Goal: Task Accomplishment & Management: Use online tool/utility

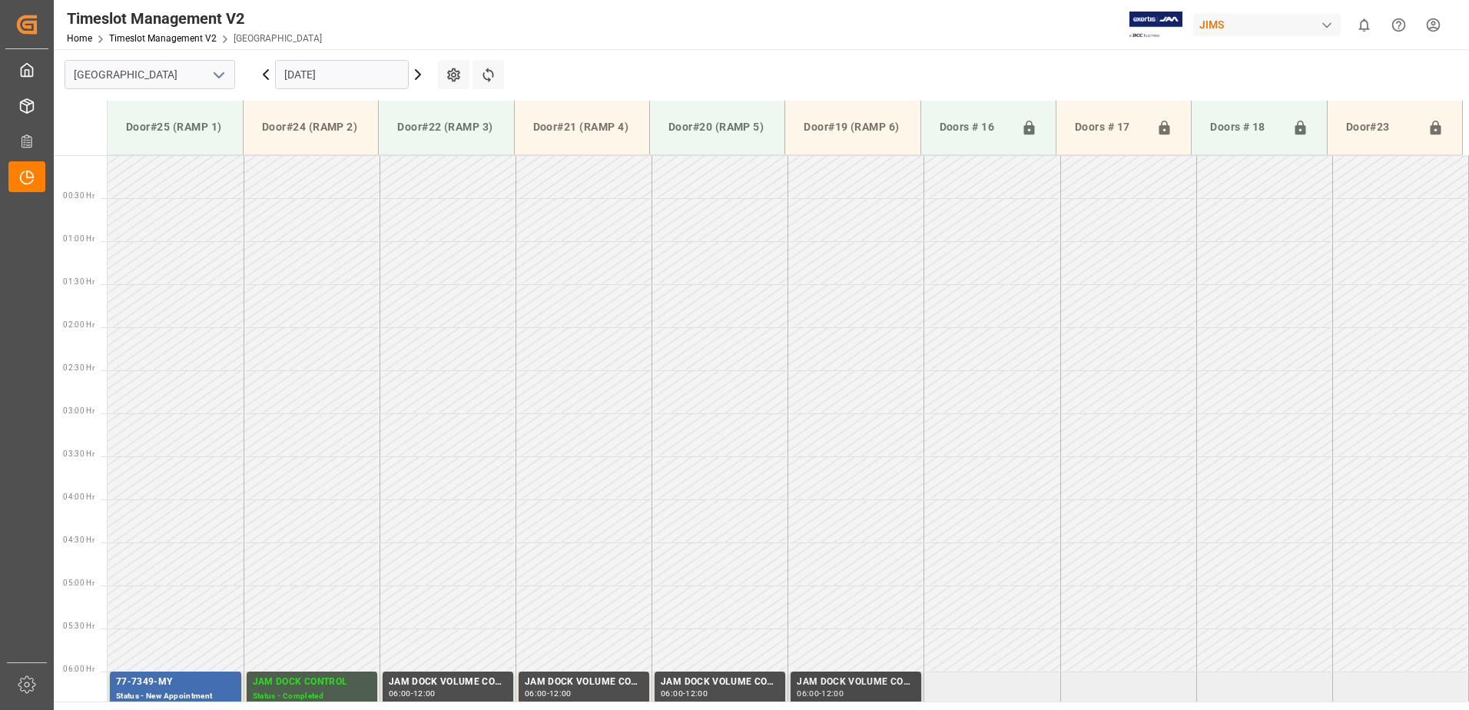
scroll to position [421, 0]
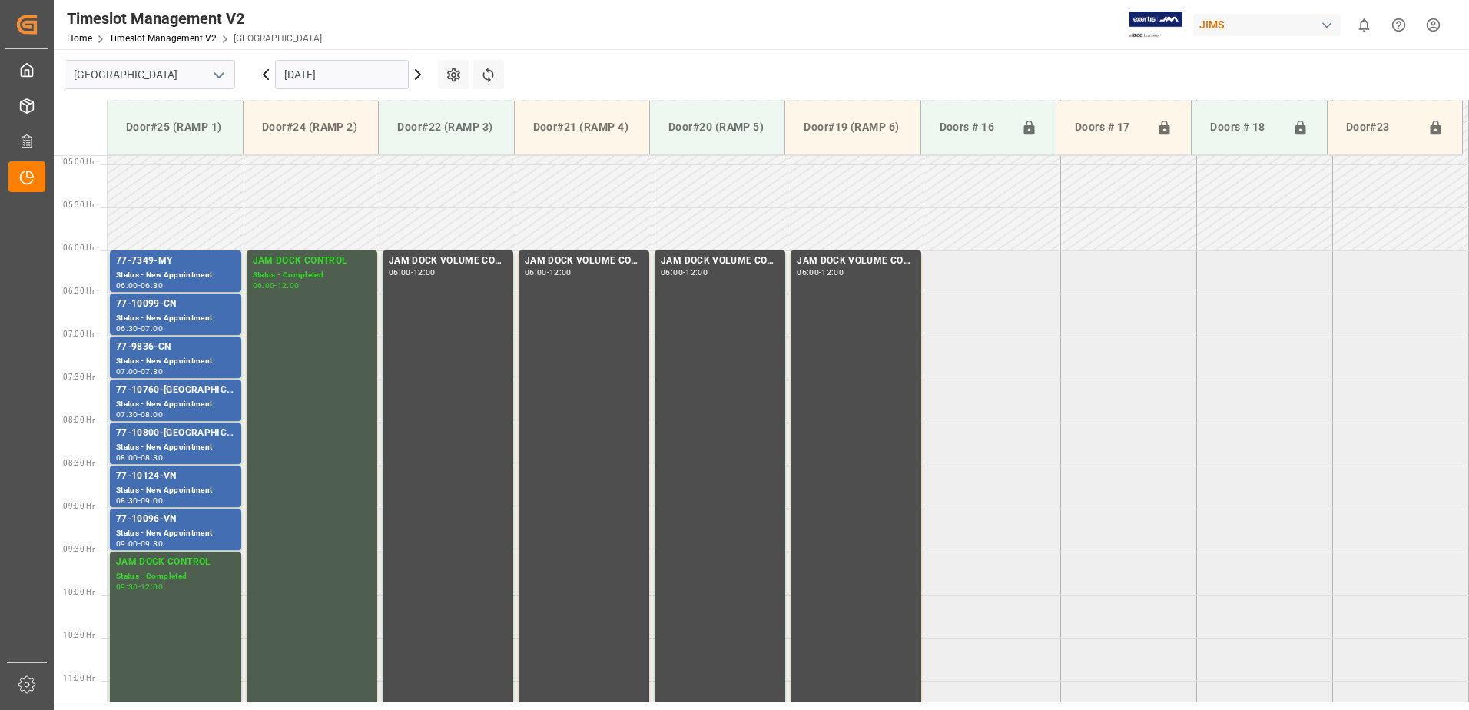
click at [417, 74] on icon at bounding box center [418, 74] width 18 height 18
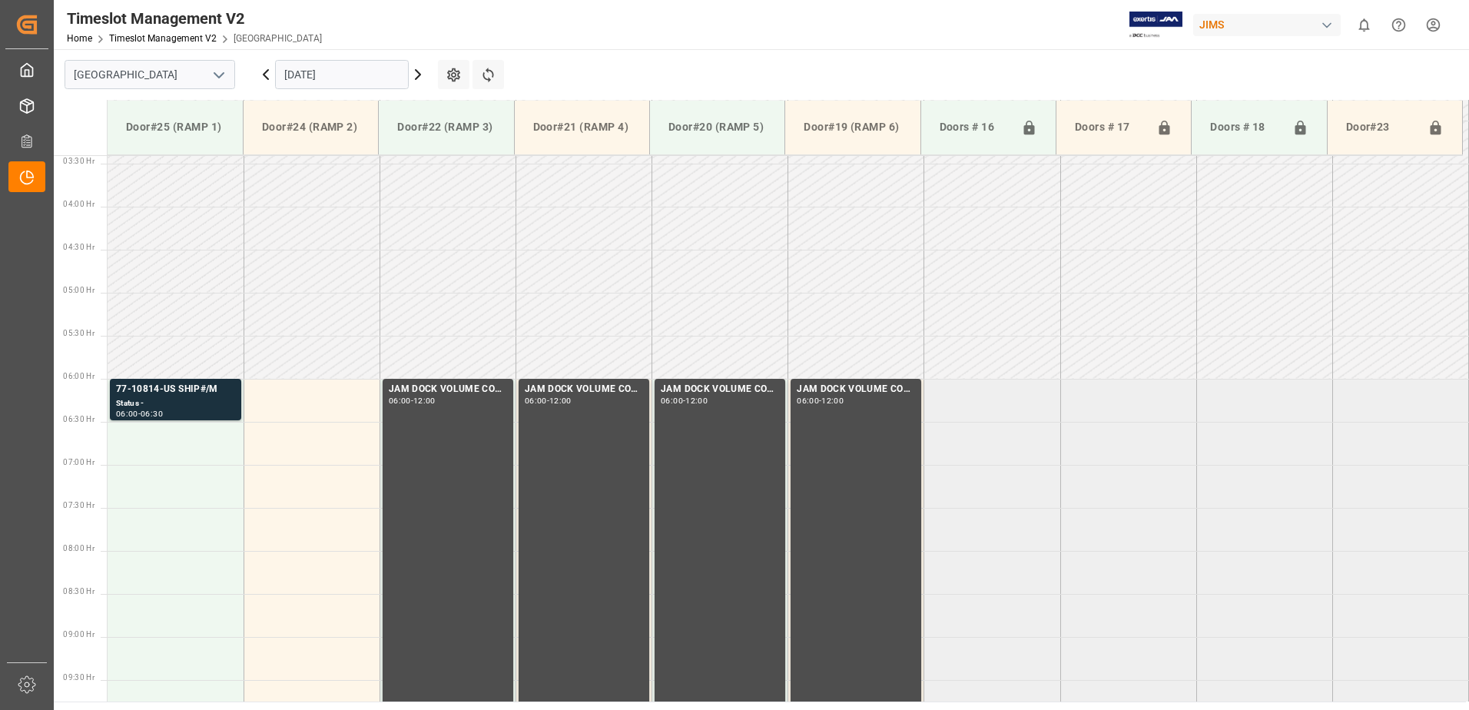
scroll to position [507, 0]
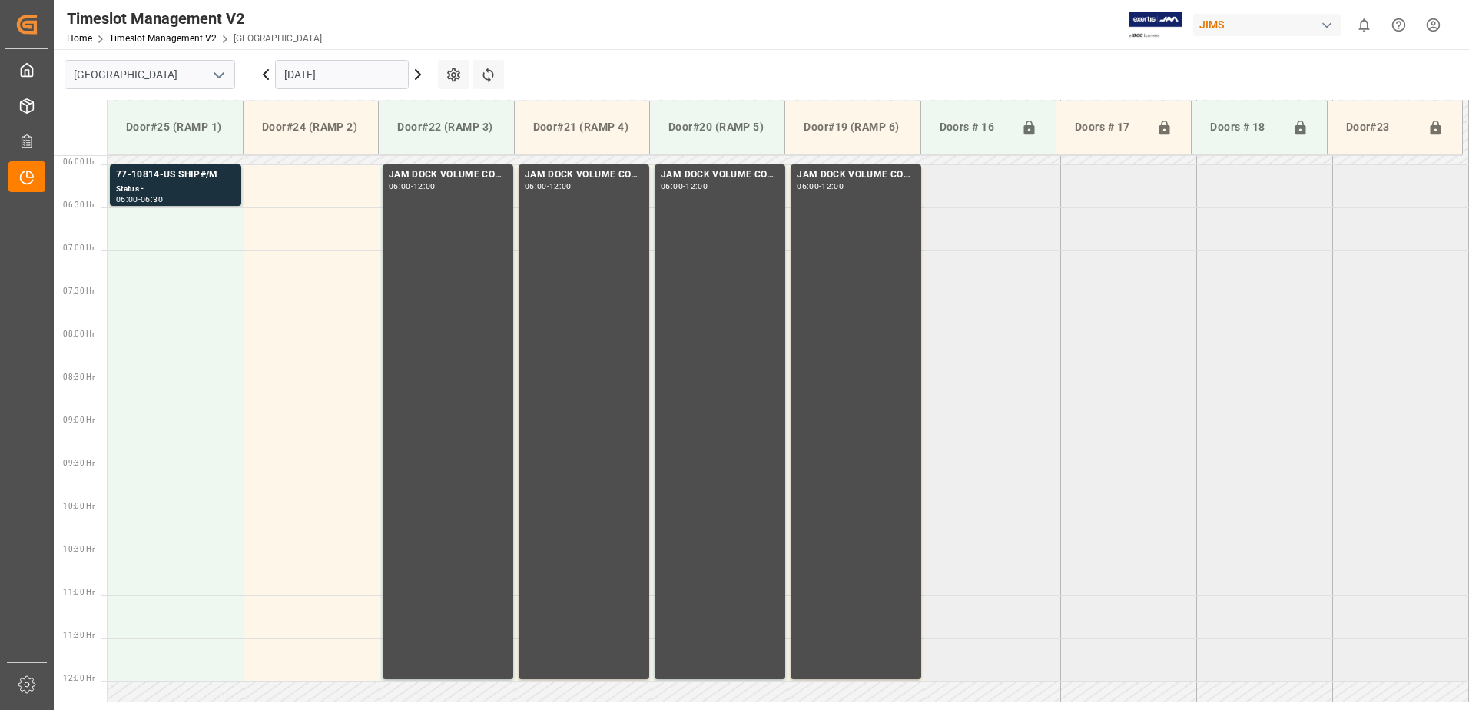
click at [263, 75] on icon at bounding box center [265, 74] width 5 height 9
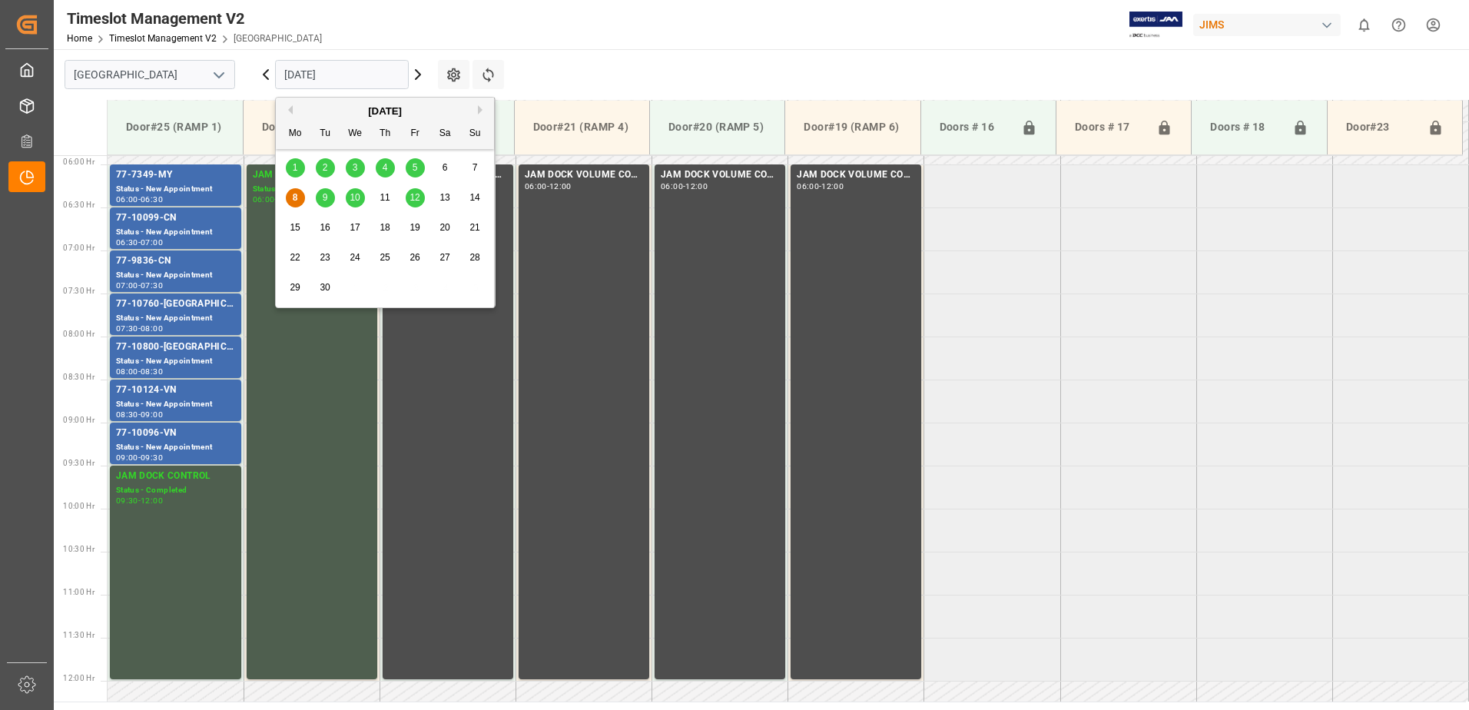
click at [376, 78] on input "[DATE]" at bounding box center [342, 74] width 134 height 29
click at [330, 195] on div "9" at bounding box center [325, 198] width 19 height 18
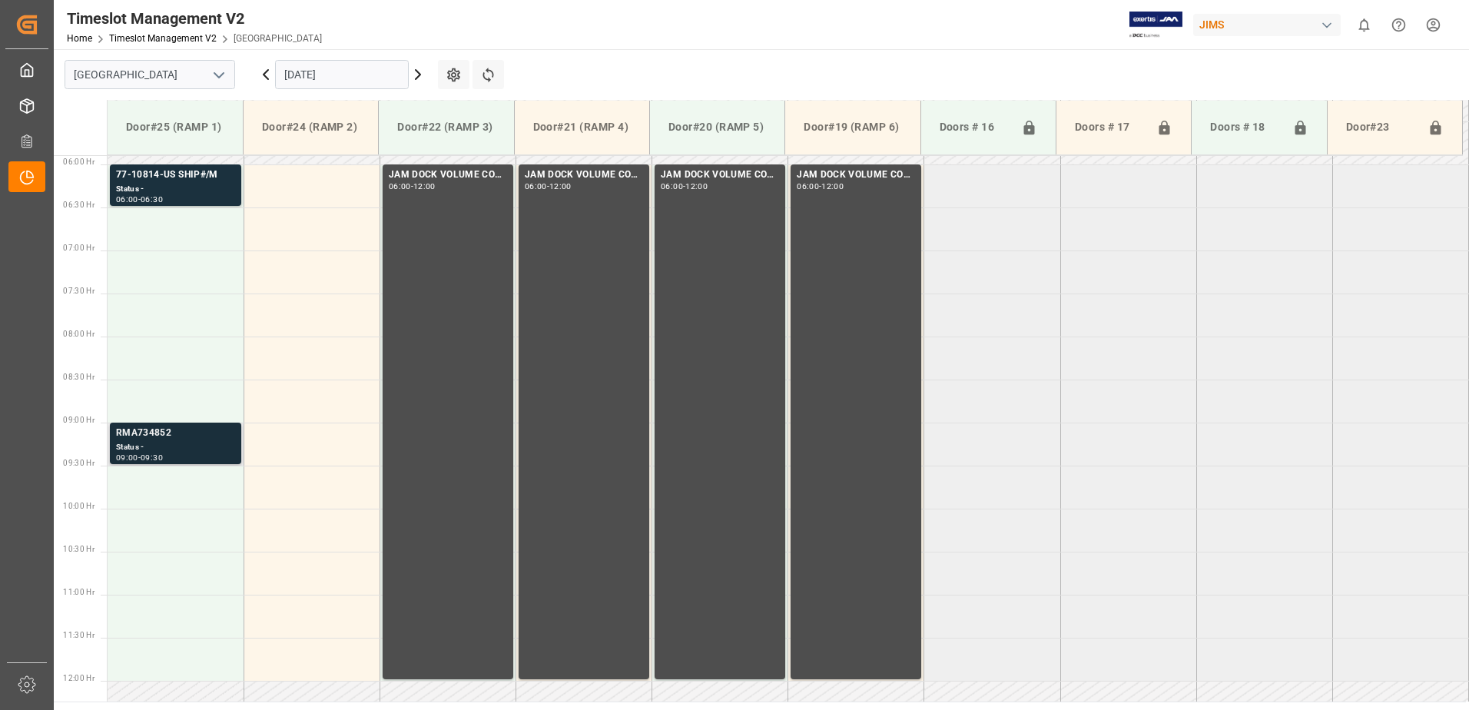
click at [166, 442] on div "Status -" at bounding box center [175, 447] width 119 height 13
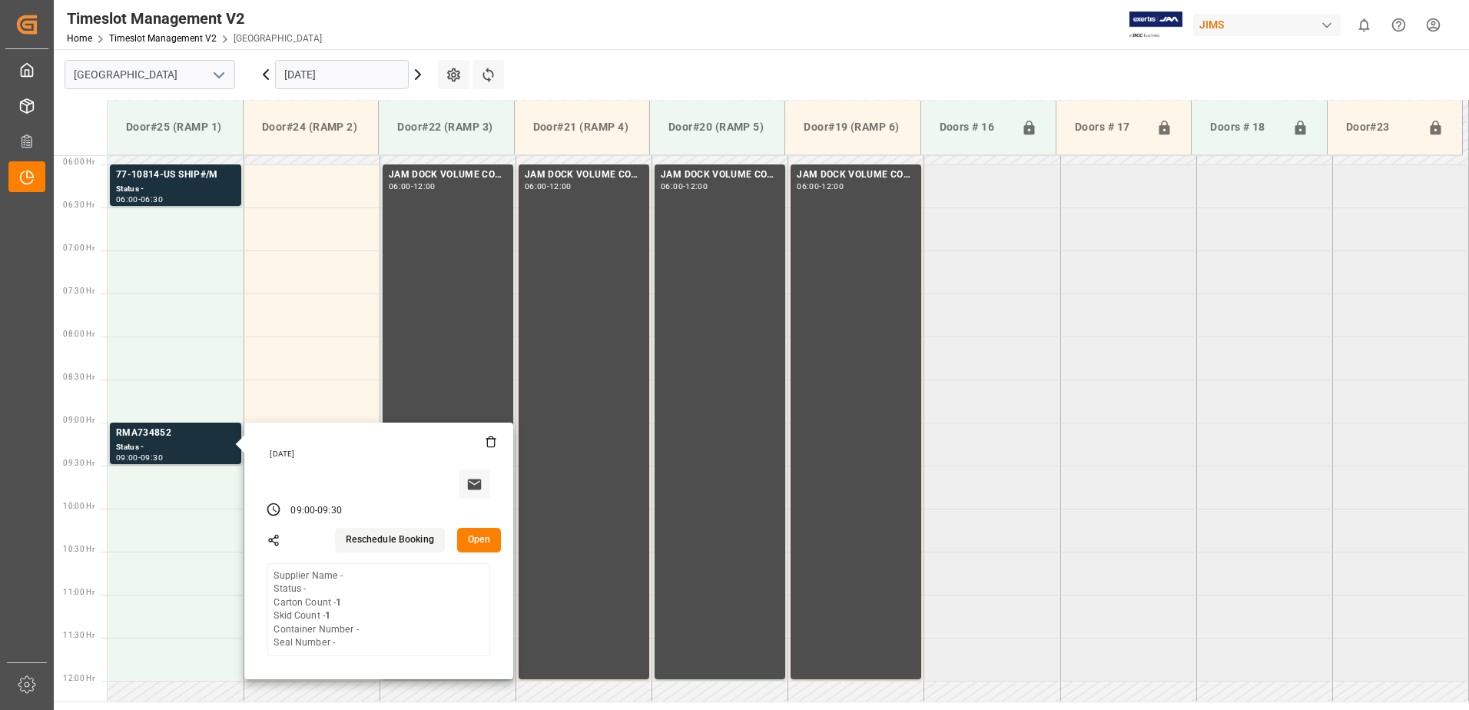
click at [477, 542] on button "Open" at bounding box center [479, 540] width 45 height 25
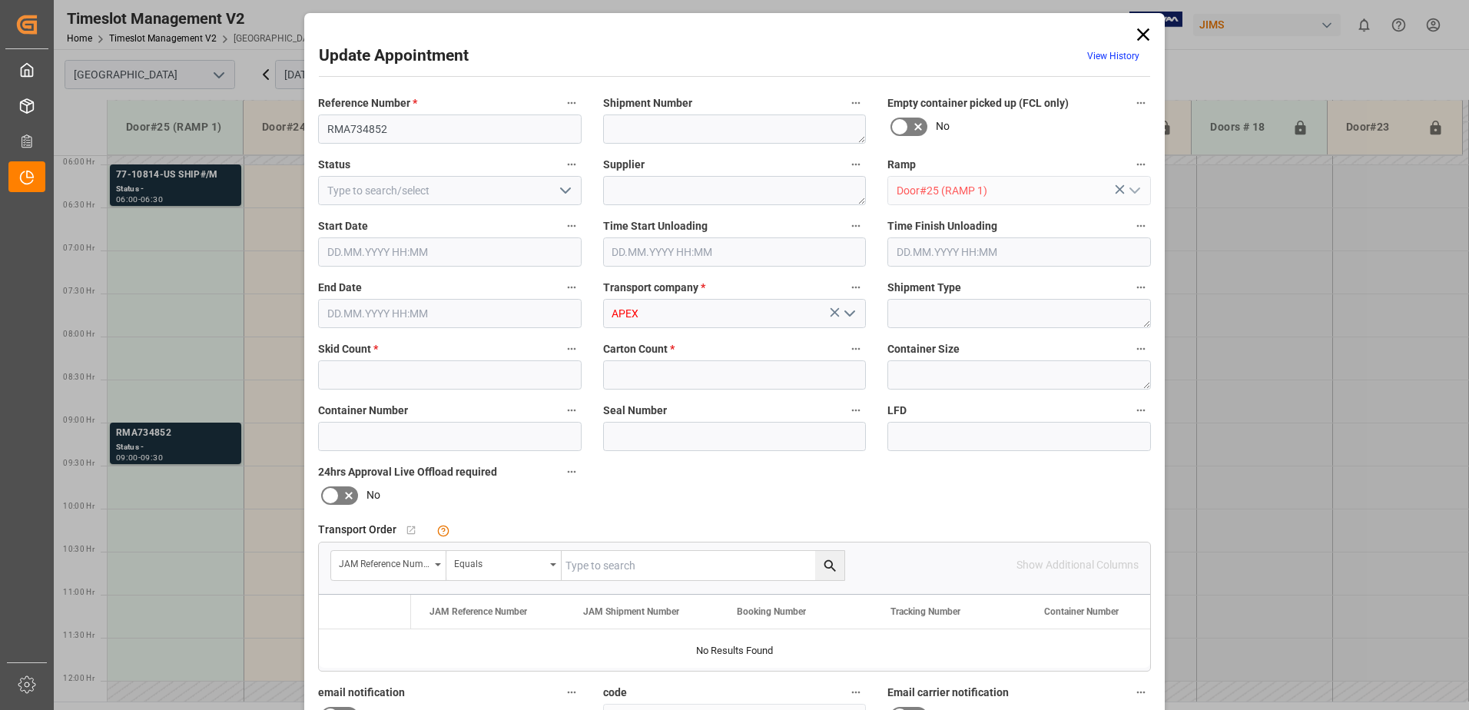
type input "1"
type input "[DATE] 09:00"
type input "[DATE] 09:30"
type input "[DATE] 10:57"
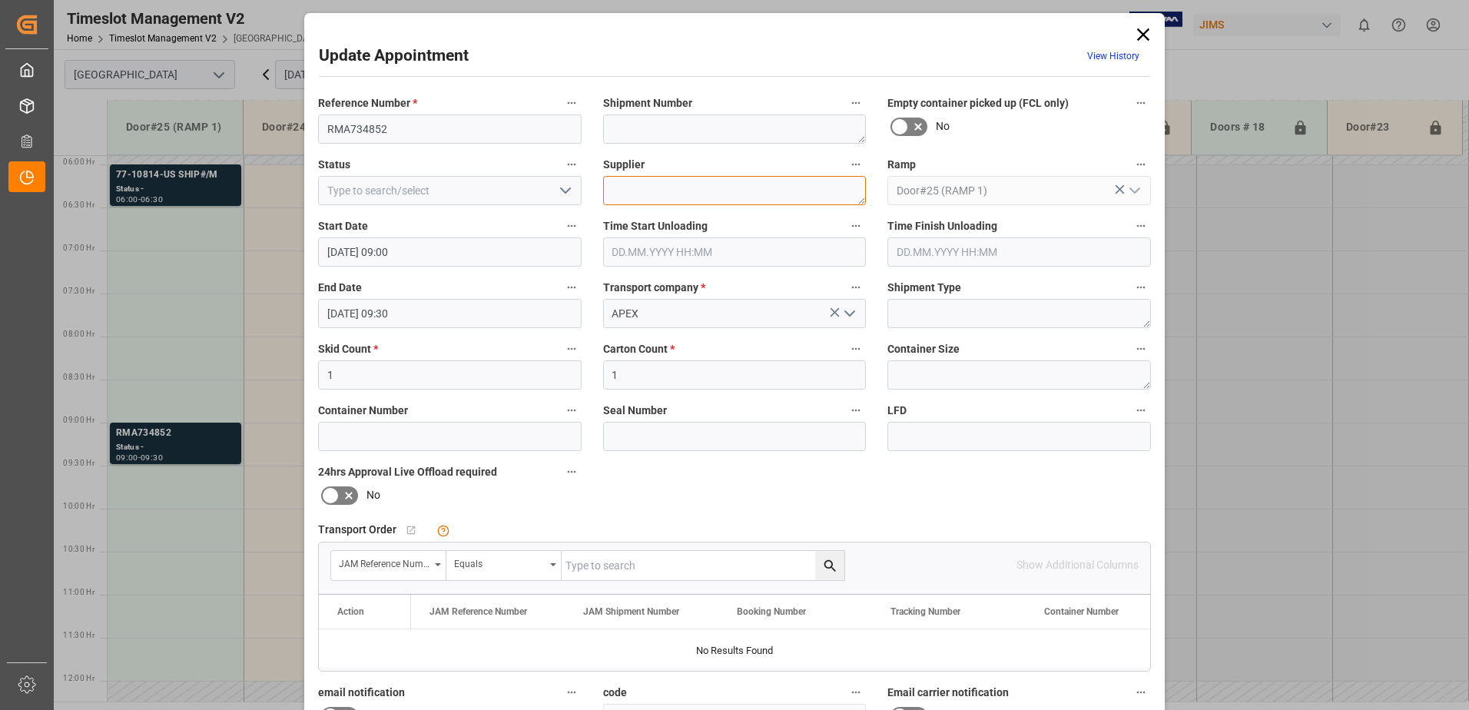
click at [658, 191] on textarea at bounding box center [734, 190] width 263 height 29
click at [661, 191] on textarea "[PERSON_NAME]" at bounding box center [734, 190] width 263 height 29
type textarea "[PERSON_NAME]"
click at [406, 124] on input "RMA734852" at bounding box center [449, 128] width 263 height 29
click at [349, 128] on input "RMA734852-YN" at bounding box center [449, 128] width 263 height 29
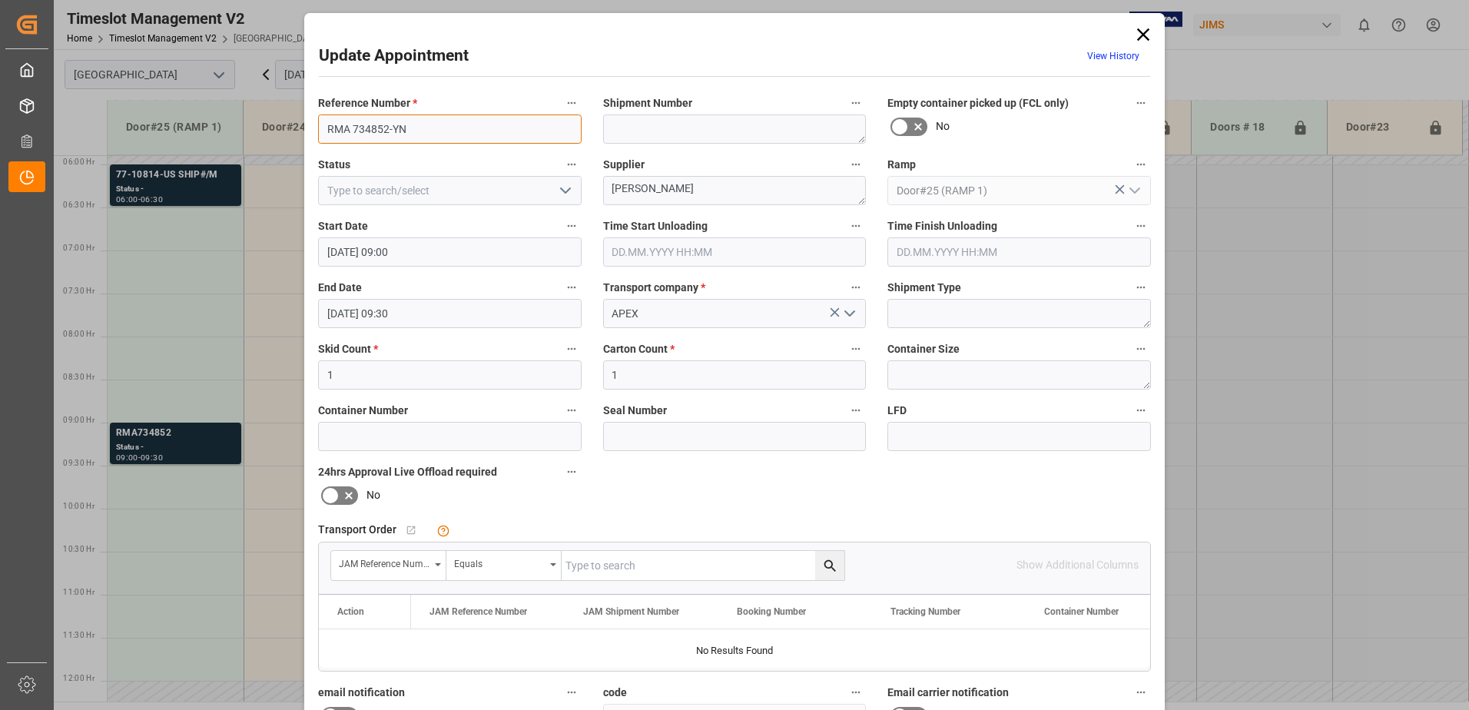
type input "RMA 734852-YN"
click at [564, 190] on icon "open menu" at bounding box center [565, 190] width 18 height 18
click at [431, 326] on div "New Appointment" at bounding box center [450, 328] width 262 height 35
type input "New Appointment"
click at [442, 128] on input "RMA 734852-YN" at bounding box center [449, 128] width 263 height 29
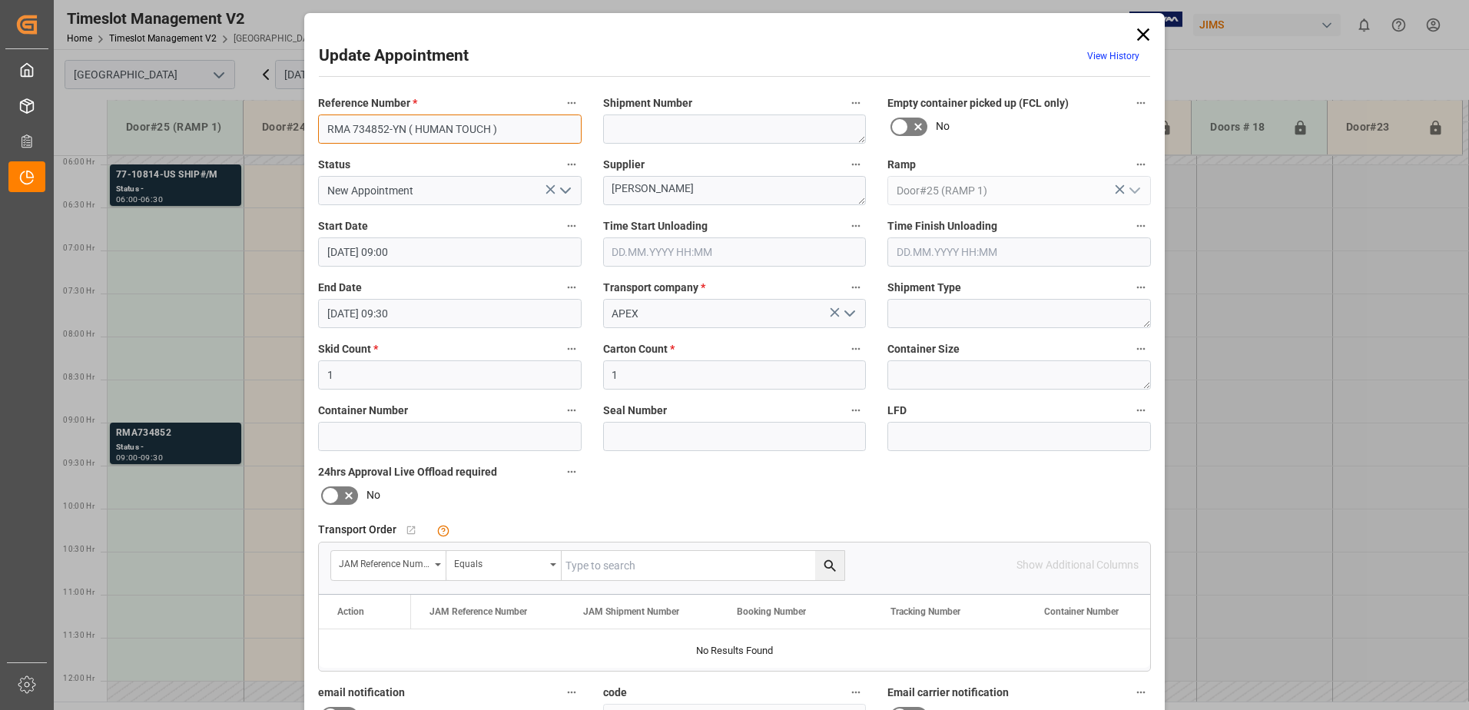
click at [493, 130] on input "RMA 734852-YN ( HUMAN TOUCH )" at bounding box center [449, 128] width 263 height 29
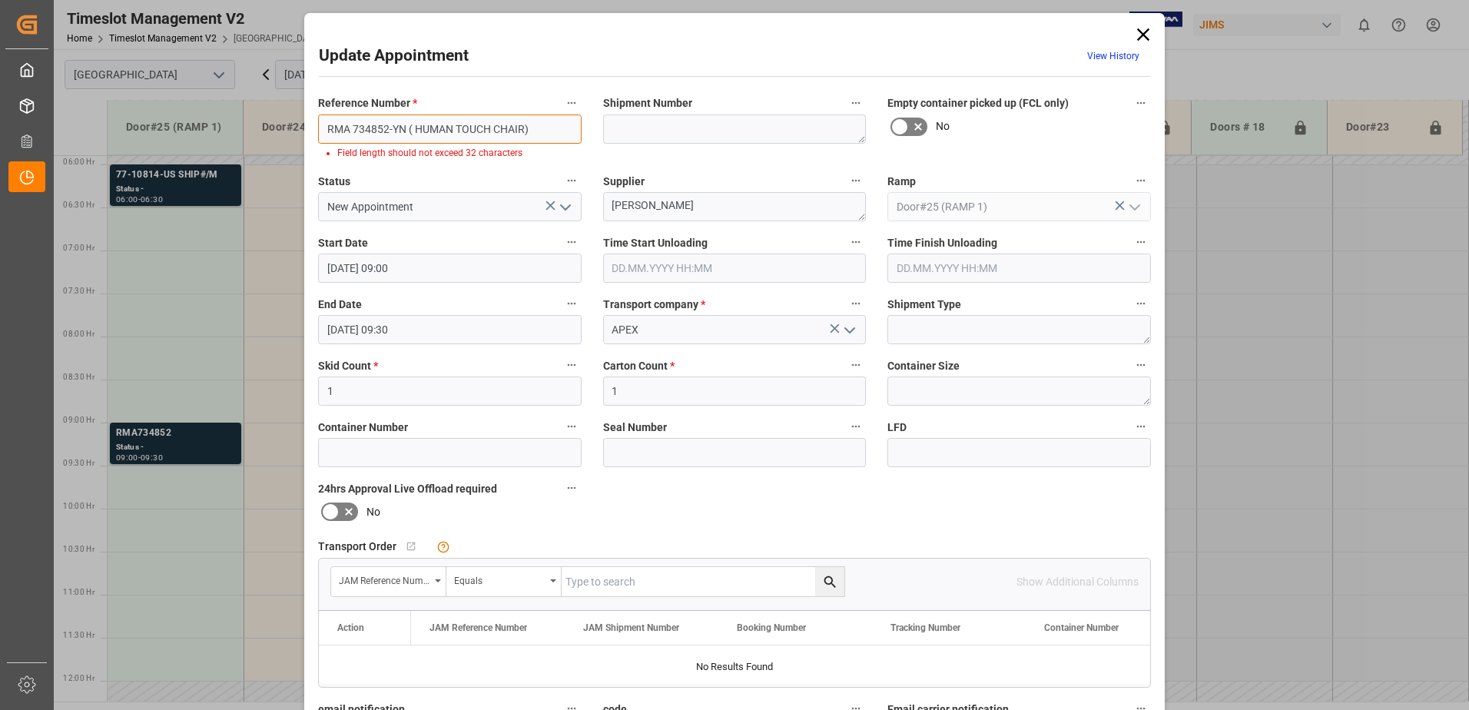
click at [350, 127] on input "RMA 734852-YN ( HUMAN TOUCH CHAIR)" at bounding box center [449, 128] width 263 height 29
click at [407, 128] on input "RMA734852-YN ( HUMAN TOUCH CHAIR)" at bounding box center [449, 128] width 263 height 29
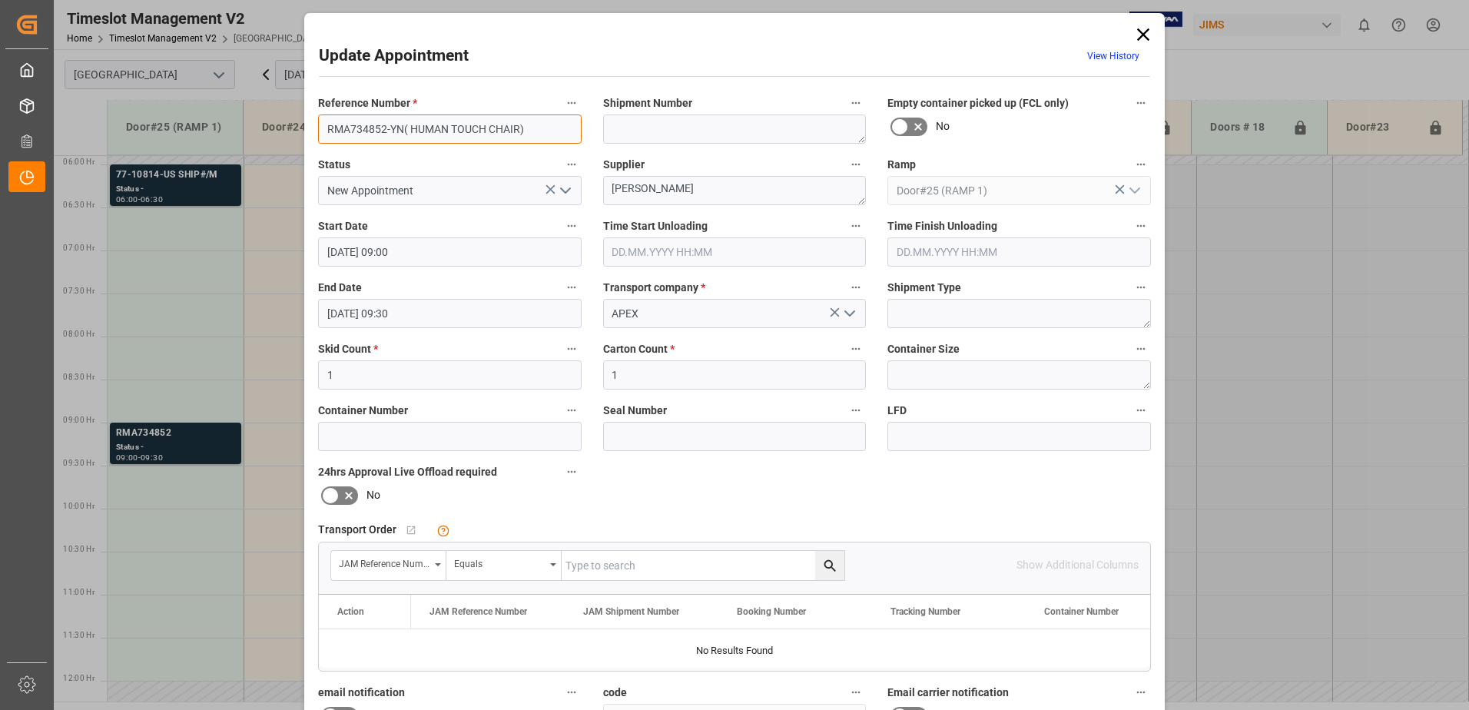
type input "RMA734852-YN( HUMAN TOUCH CHAIR)"
click at [519, 157] on label "Status" at bounding box center [449, 165] width 263 height 22
click at [562, 157] on button "Status" at bounding box center [572, 164] width 20 height 20
click at [439, 253] on div at bounding box center [734, 355] width 1469 height 710
click at [439, 253] on input "[DATE] 09:00" at bounding box center [449, 251] width 263 height 29
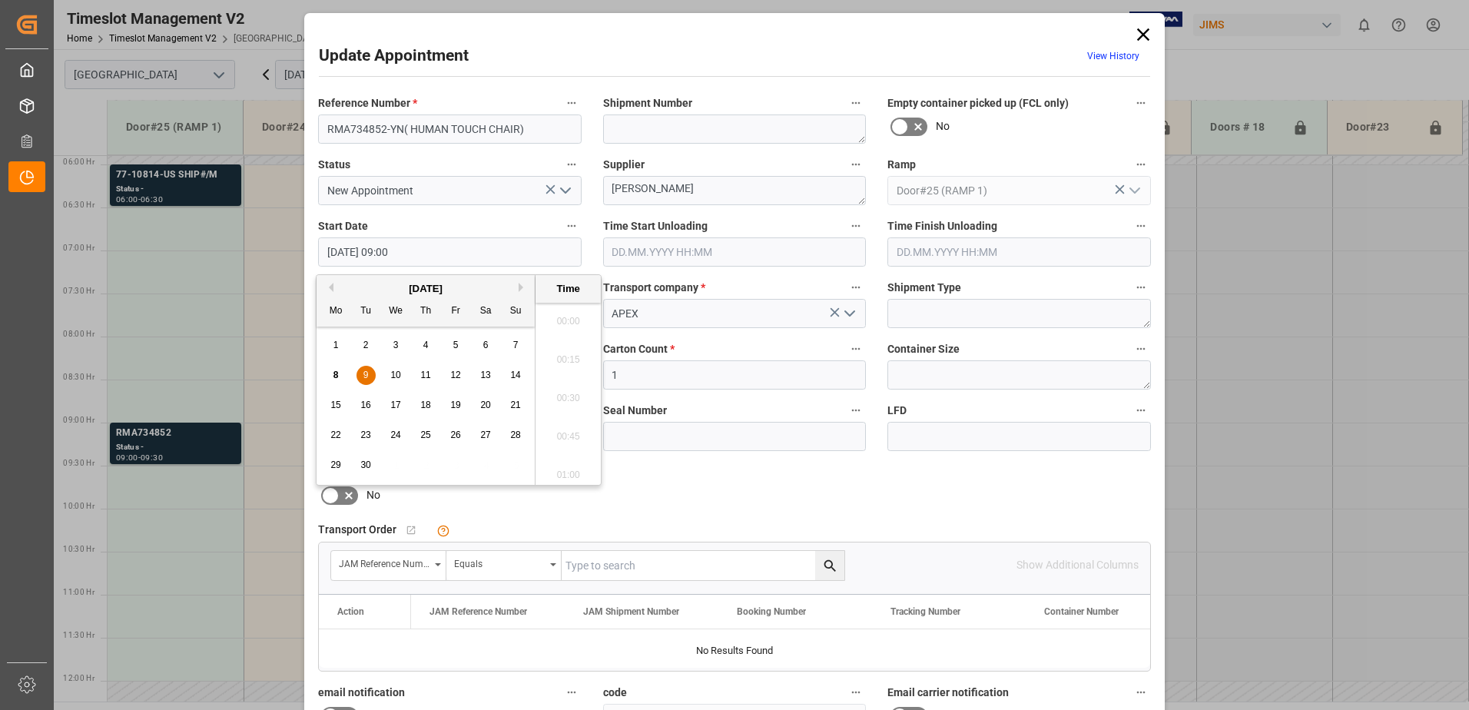
scroll to position [1311, 0]
drag, startPoint x: 365, startPoint y: 370, endPoint x: 479, endPoint y: 399, distance: 118.3
click at [365, 370] on span "9" at bounding box center [365, 375] width 5 height 11
click at [569, 315] on li "06:30" at bounding box center [567, 316] width 65 height 38
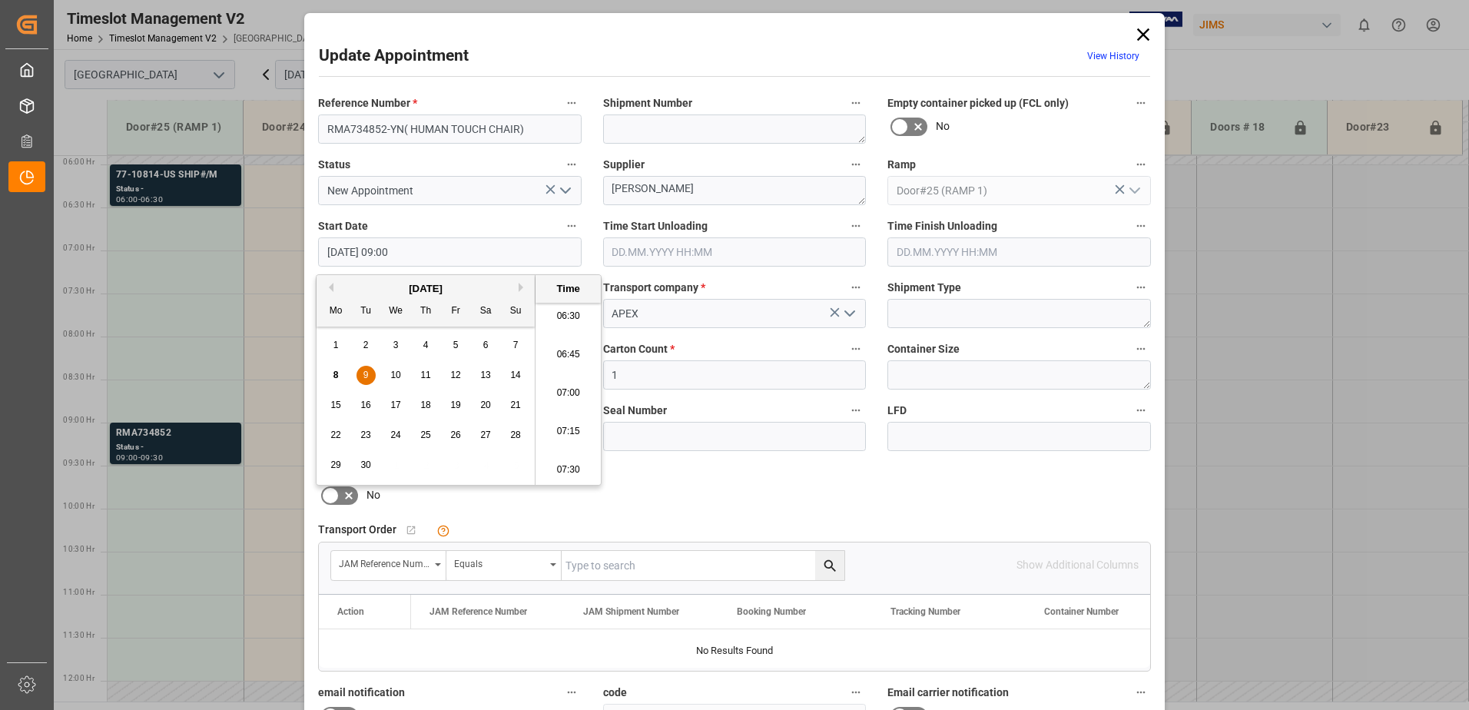
type input "[DATE] 06:30"
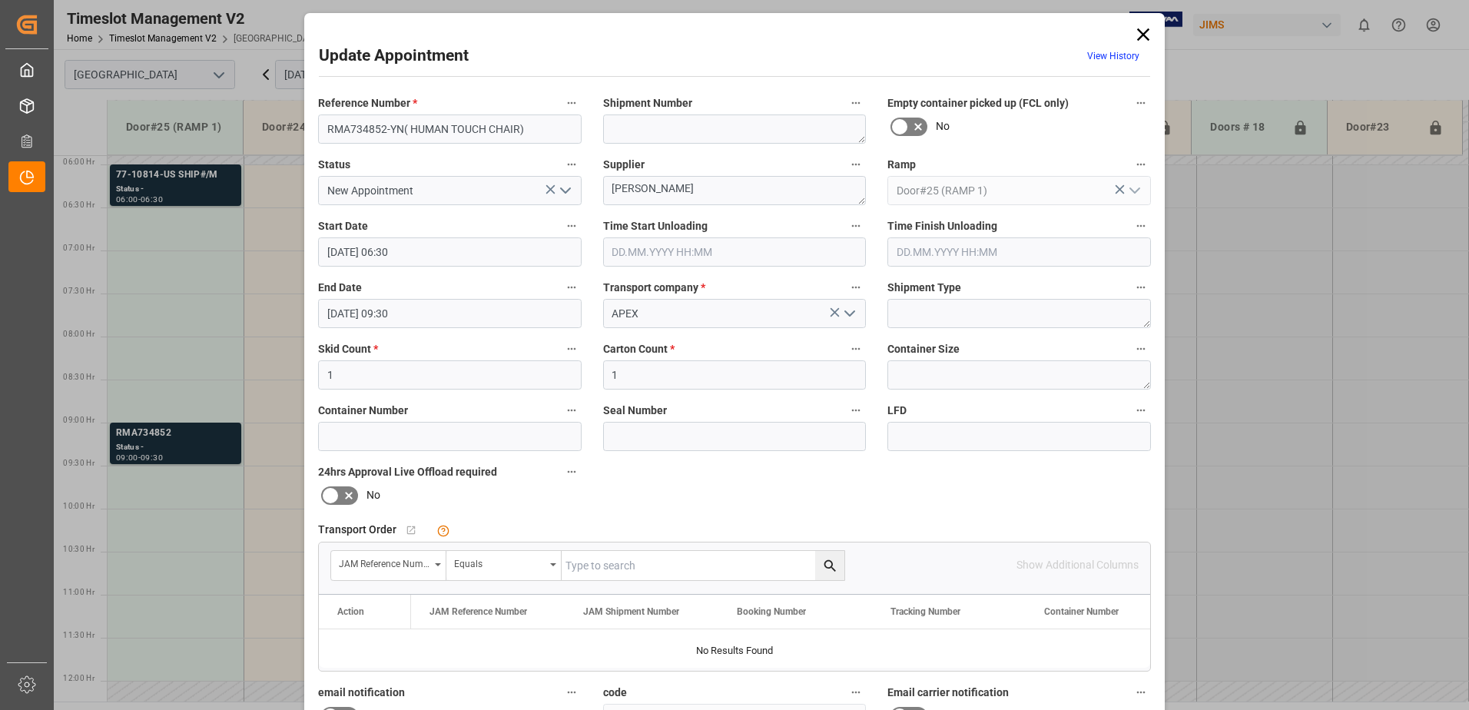
click at [431, 313] on input "[DATE] 09:30" at bounding box center [449, 313] width 263 height 29
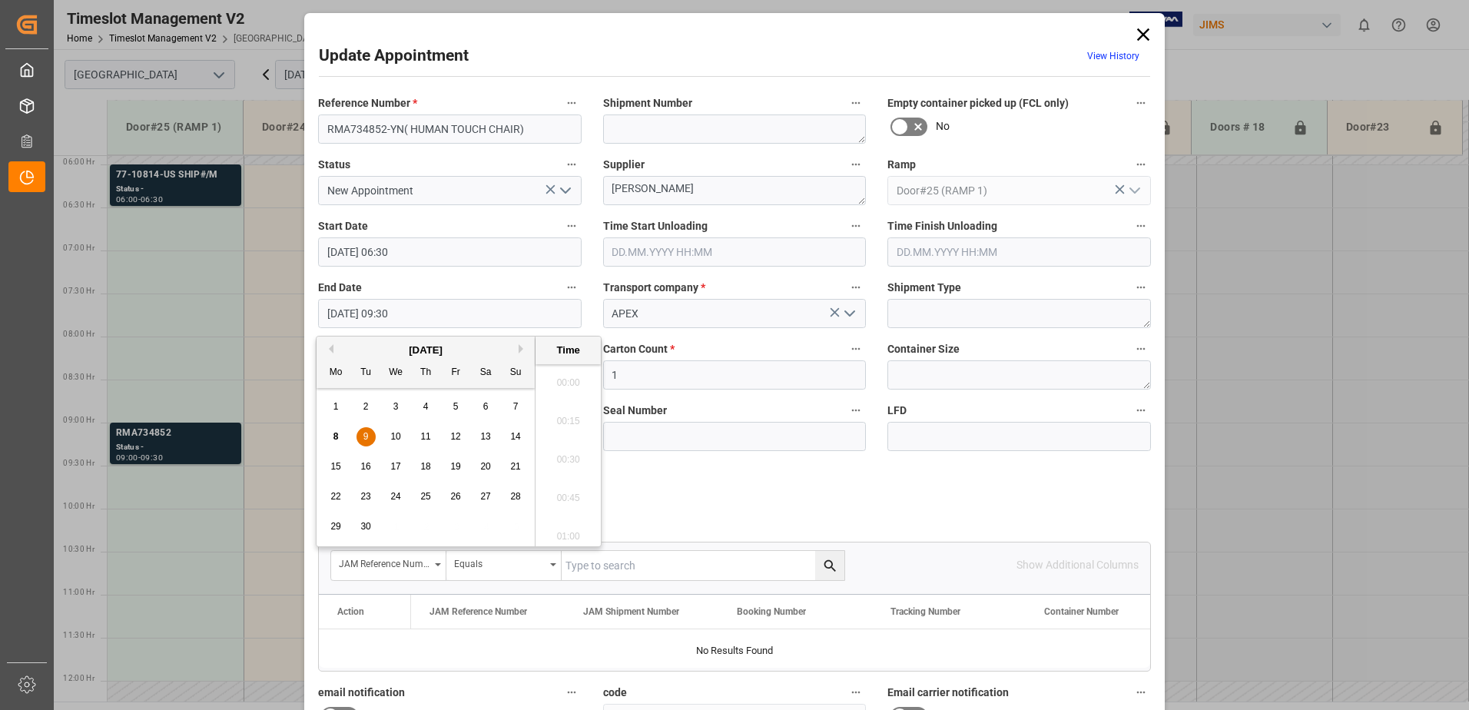
scroll to position [1388, 0]
click at [360, 435] on div "9" at bounding box center [365, 437] width 19 height 18
click at [558, 377] on li "07:00" at bounding box center [567, 378] width 65 height 38
type input "[DATE] 07:00"
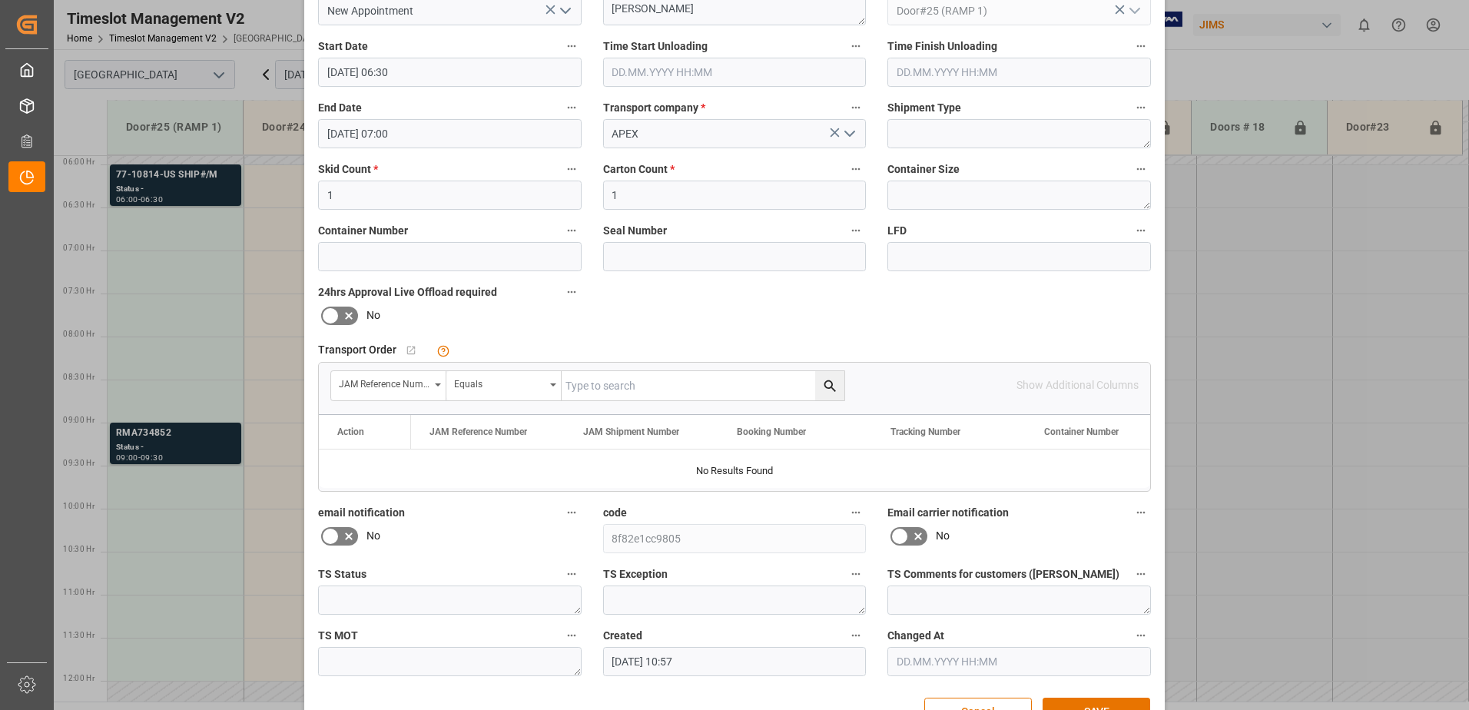
scroll to position [224, 0]
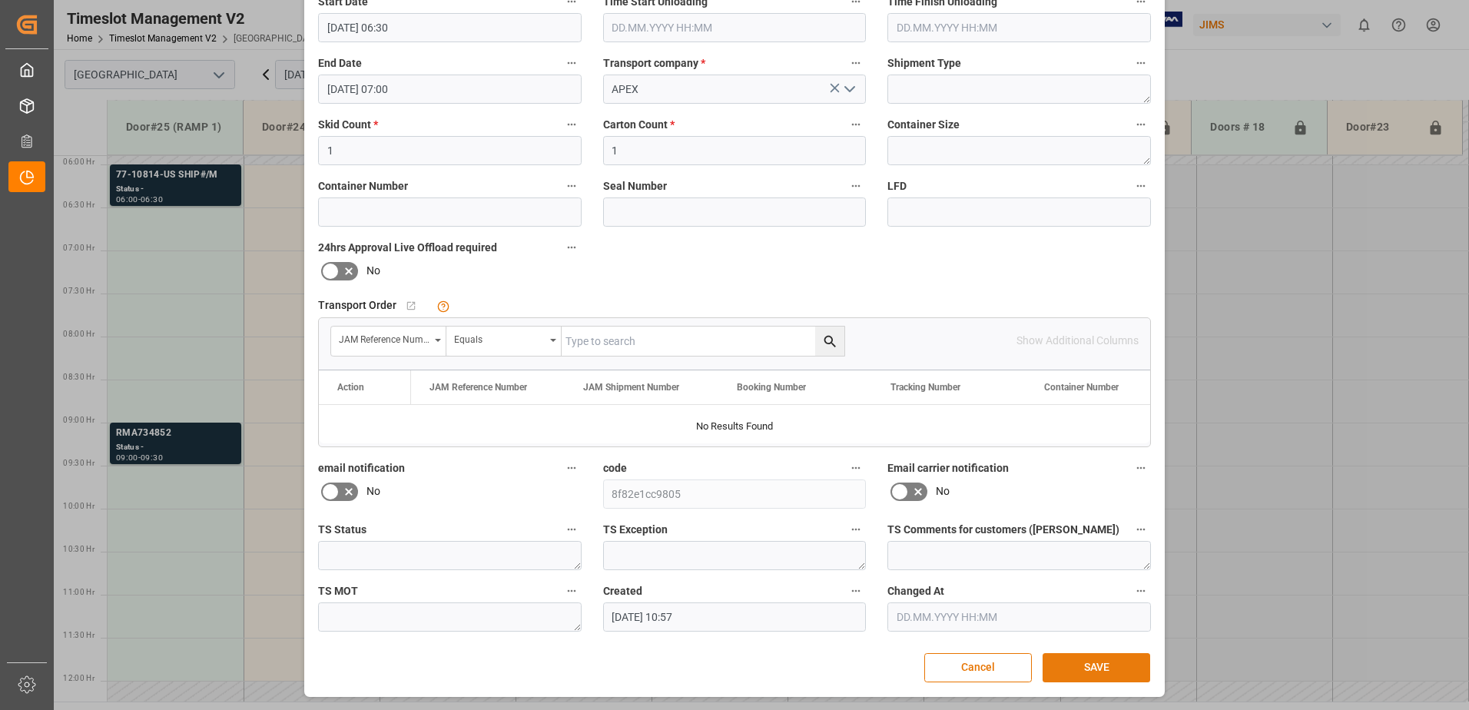
click at [1095, 657] on button "SAVE" at bounding box center [1096, 667] width 108 height 29
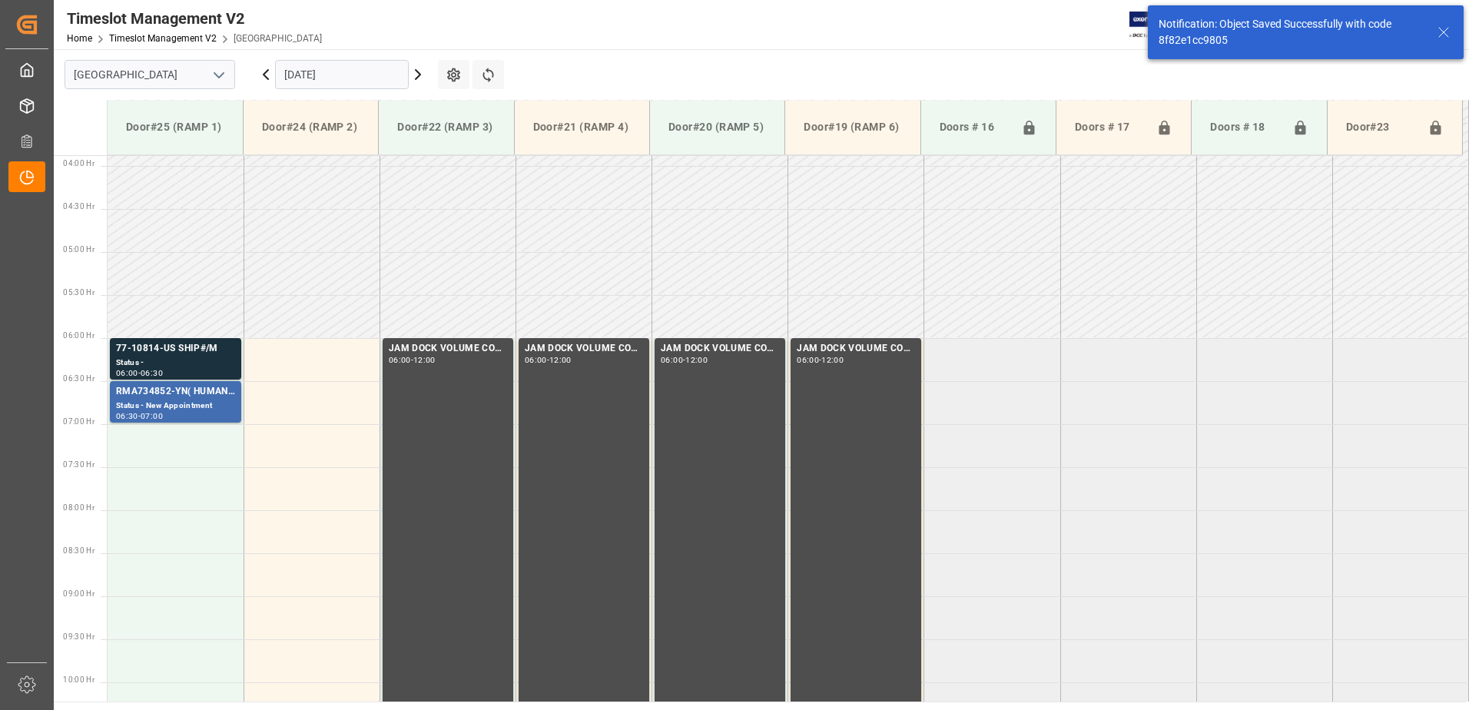
scroll to position [421, 0]
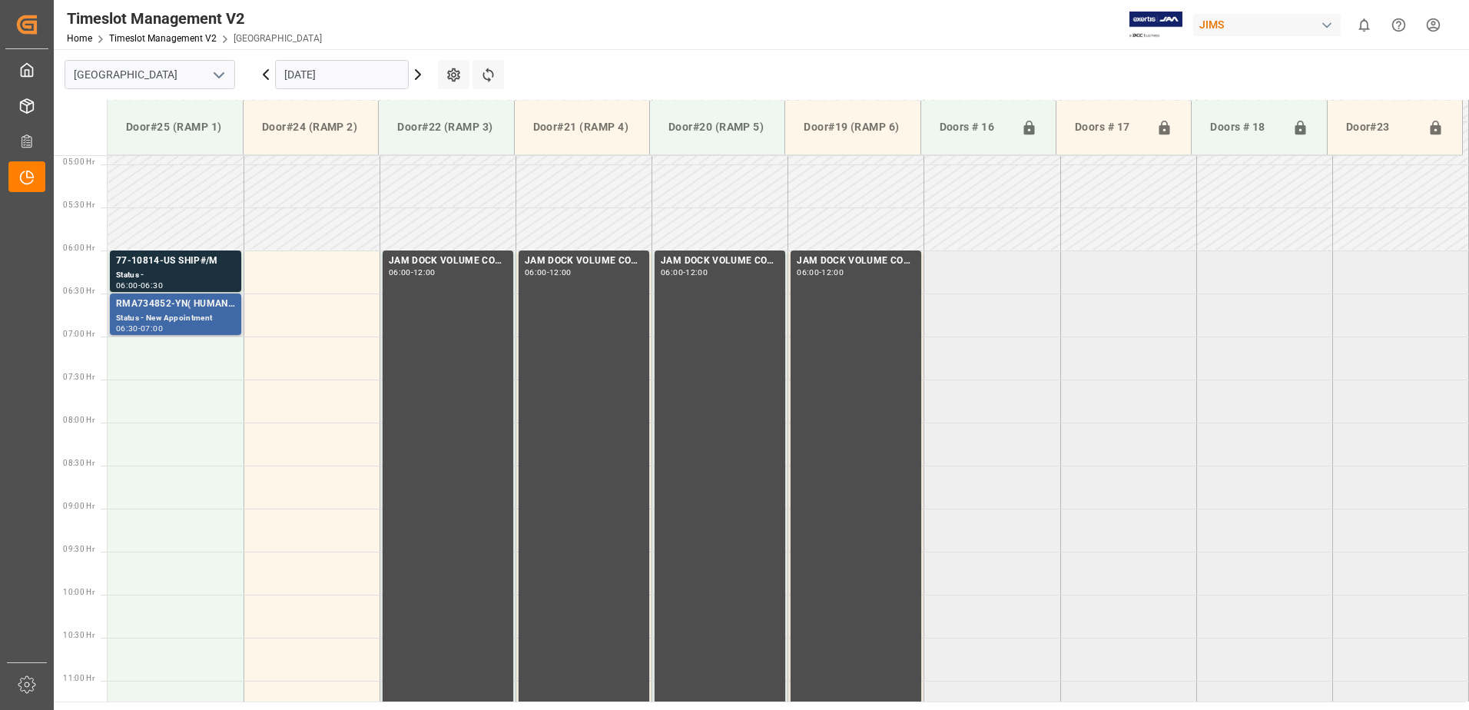
click at [173, 310] on div "RMA734852-YN( HUMAN TOUCH CHAIR)" at bounding box center [175, 304] width 119 height 15
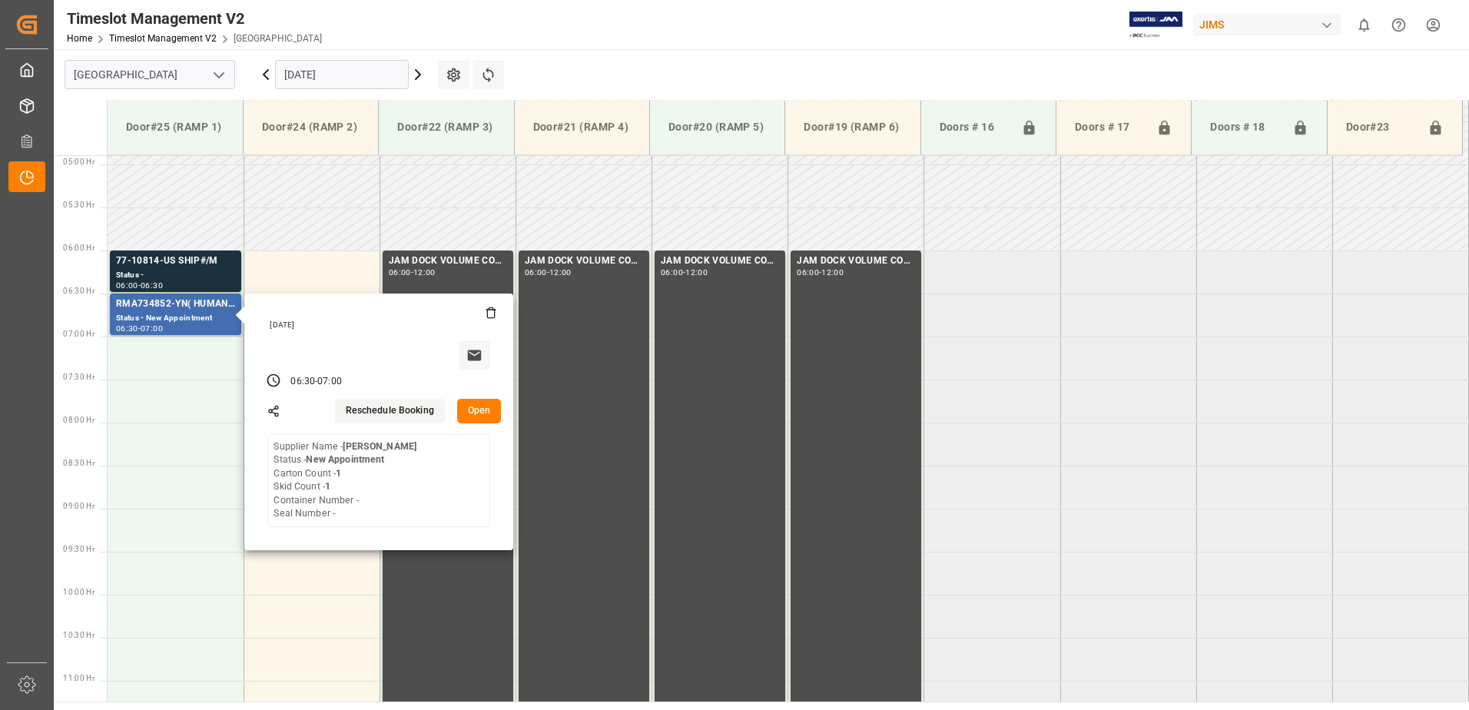
click at [479, 408] on button "Open" at bounding box center [479, 411] width 45 height 25
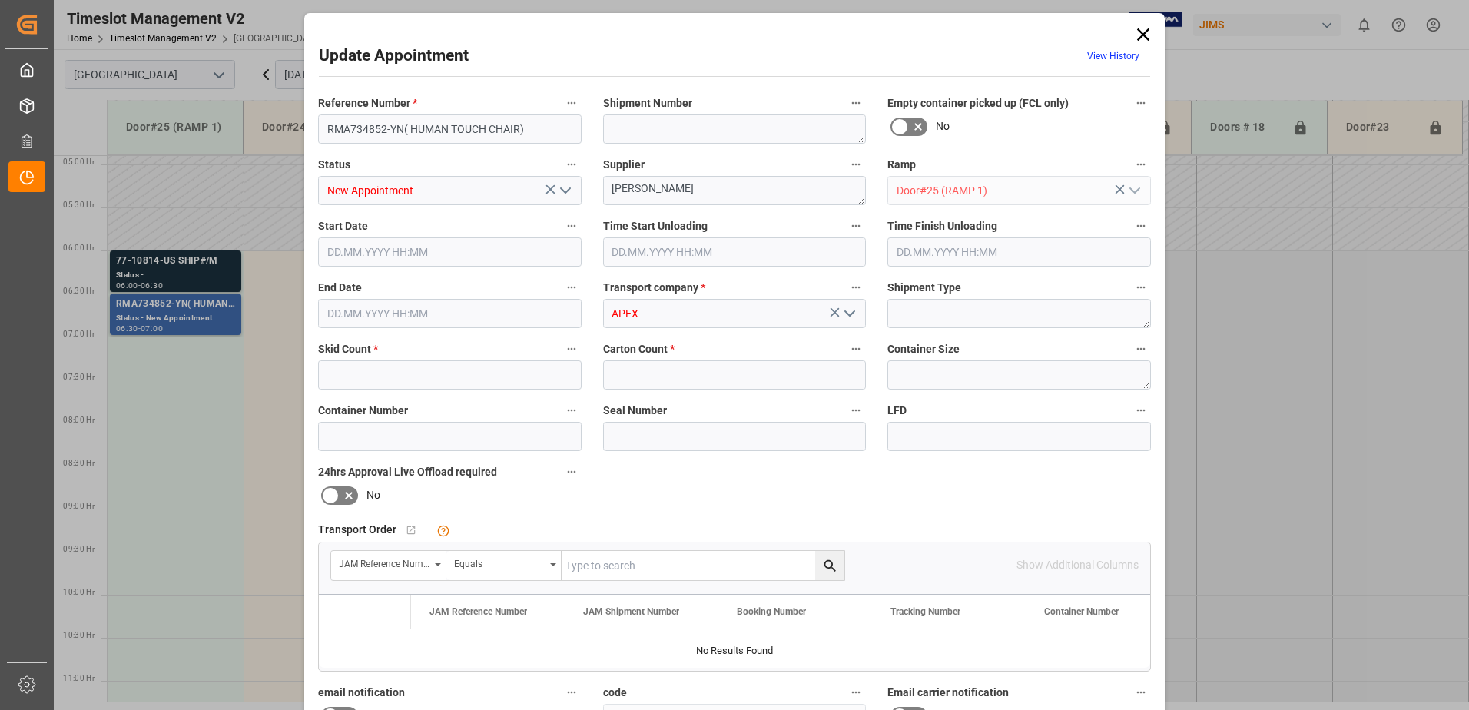
type input "1"
type input "[DATE] 06:30"
type input "[DATE] 07:00"
type input "[DATE] 10:57"
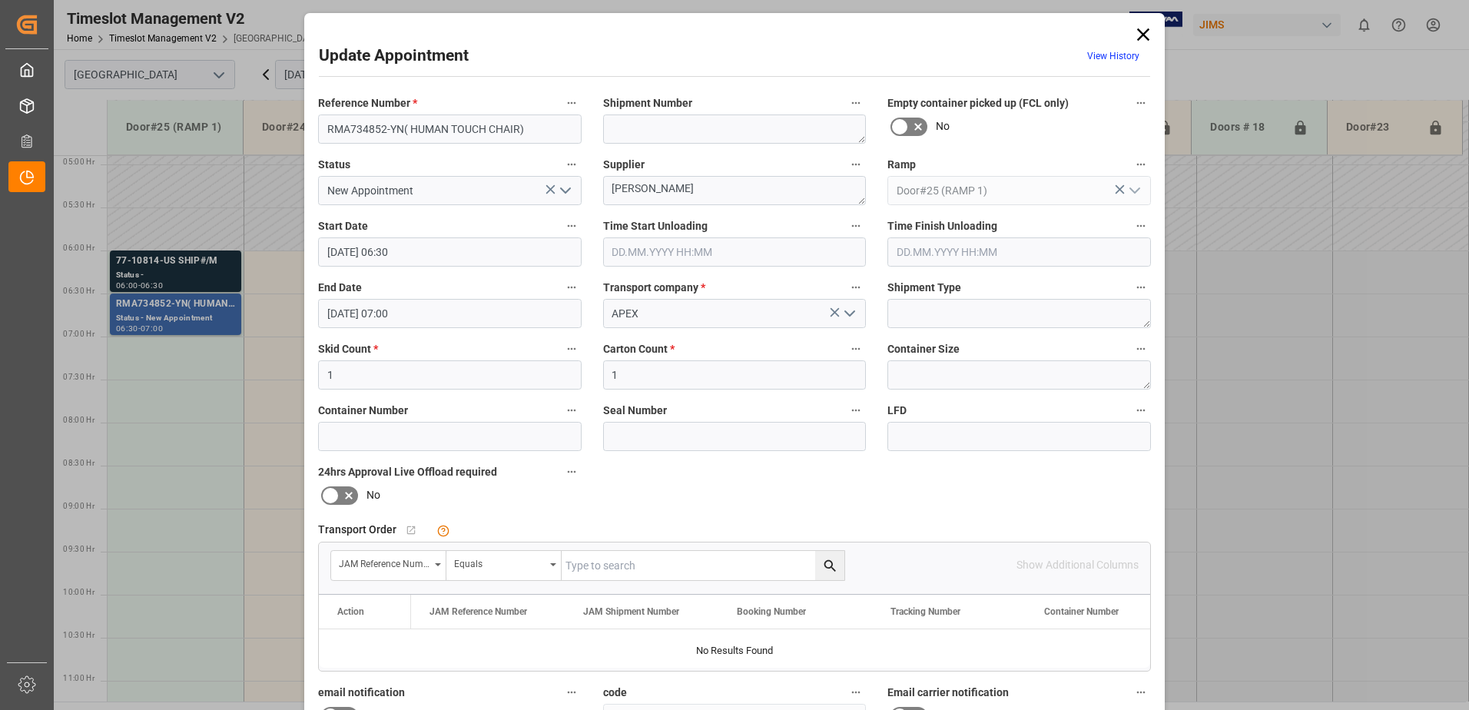
click at [158, 307] on div "Update Appointment View History Reference Number * RMA734852-YN( HUMAN TOUCH CH…" at bounding box center [734, 355] width 1469 height 710
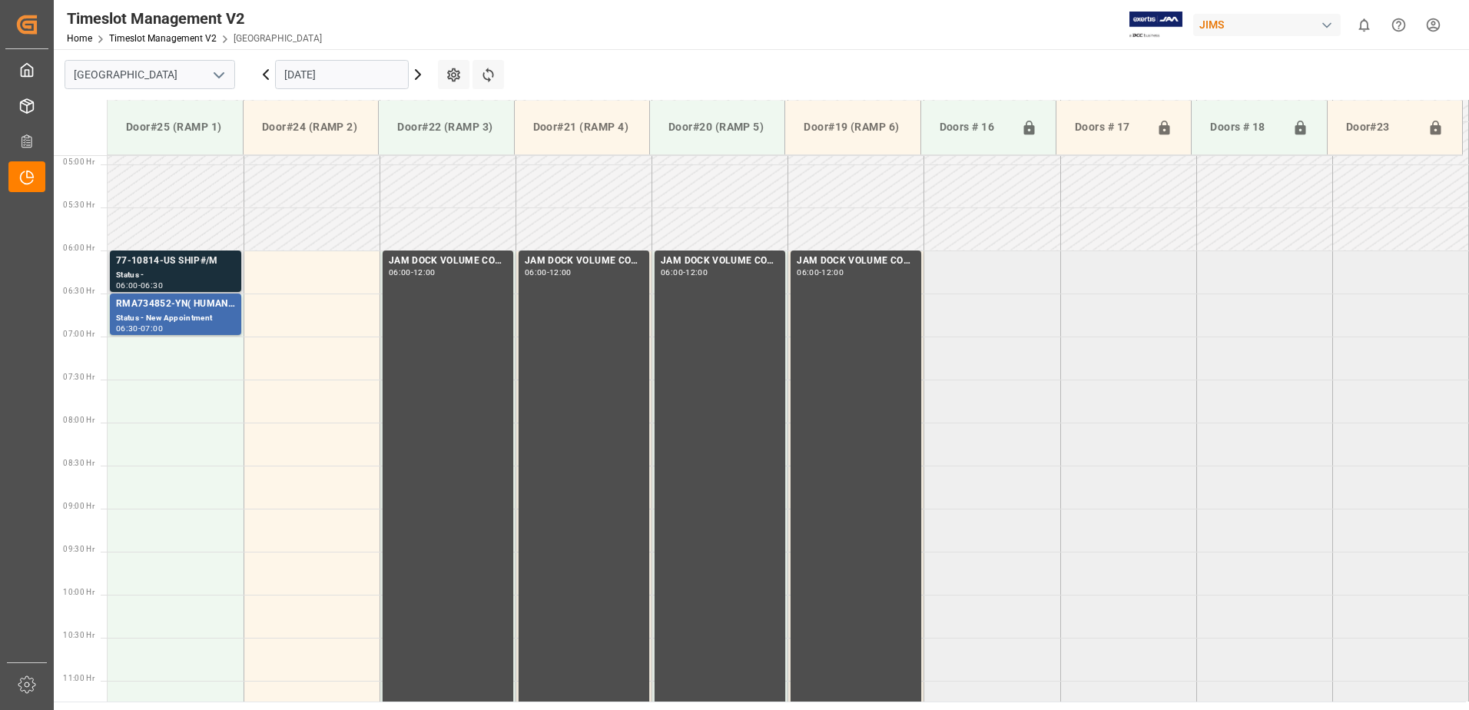
click at [173, 275] on div "Status -" at bounding box center [175, 275] width 119 height 13
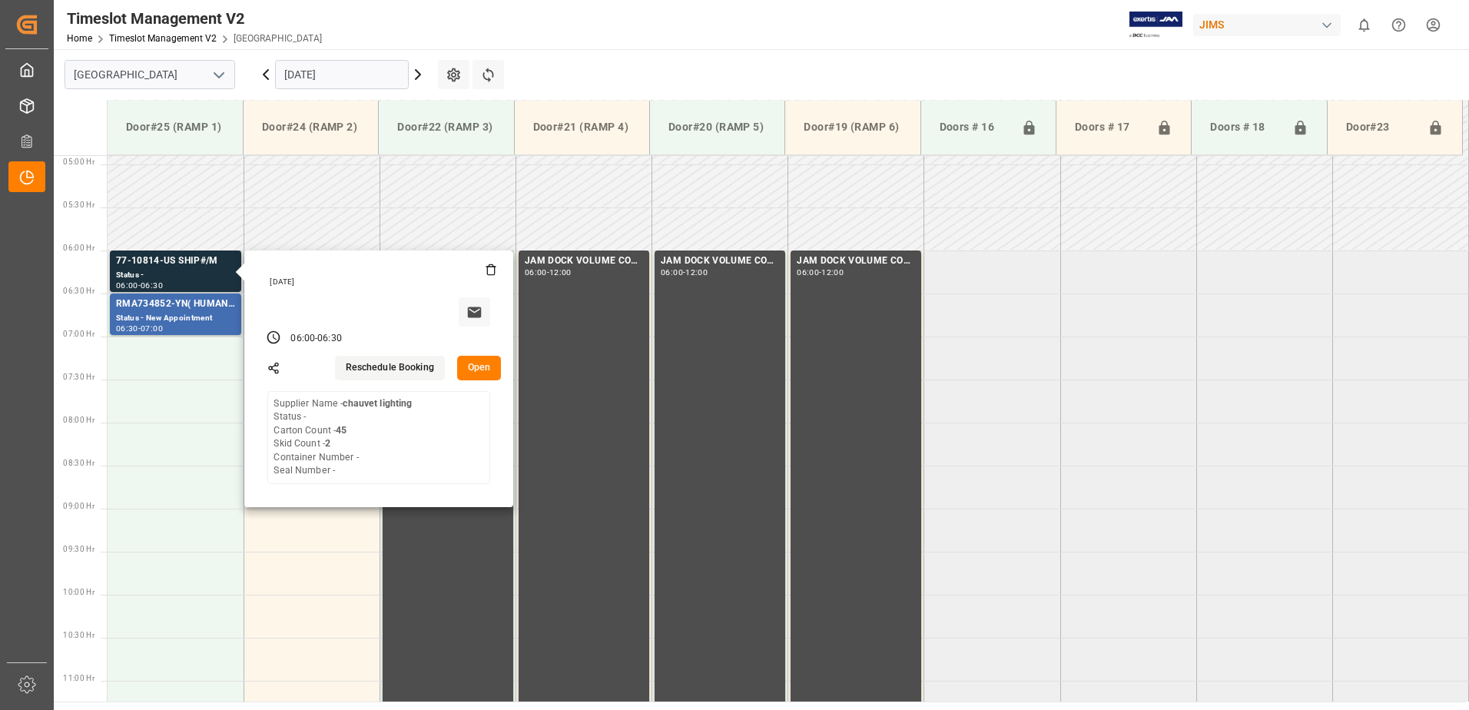
click at [474, 363] on button "Open" at bounding box center [479, 368] width 45 height 25
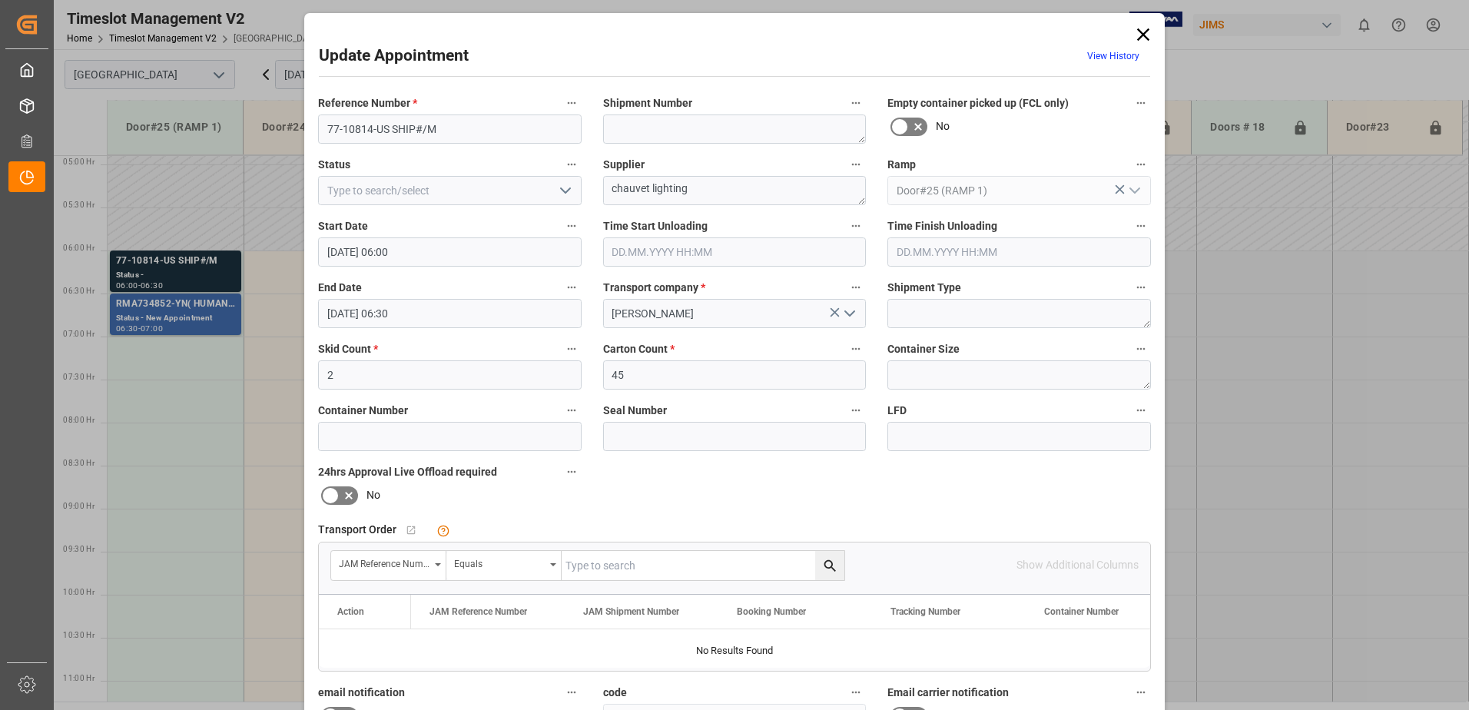
click at [664, 568] on input "text" at bounding box center [703, 565] width 283 height 29
type input "77-10814-[GEOGRAPHIC_DATA]"
click at [825, 565] on icon "search button" at bounding box center [830, 566] width 16 height 16
click at [1140, 32] on icon at bounding box center [1143, 35] width 22 height 22
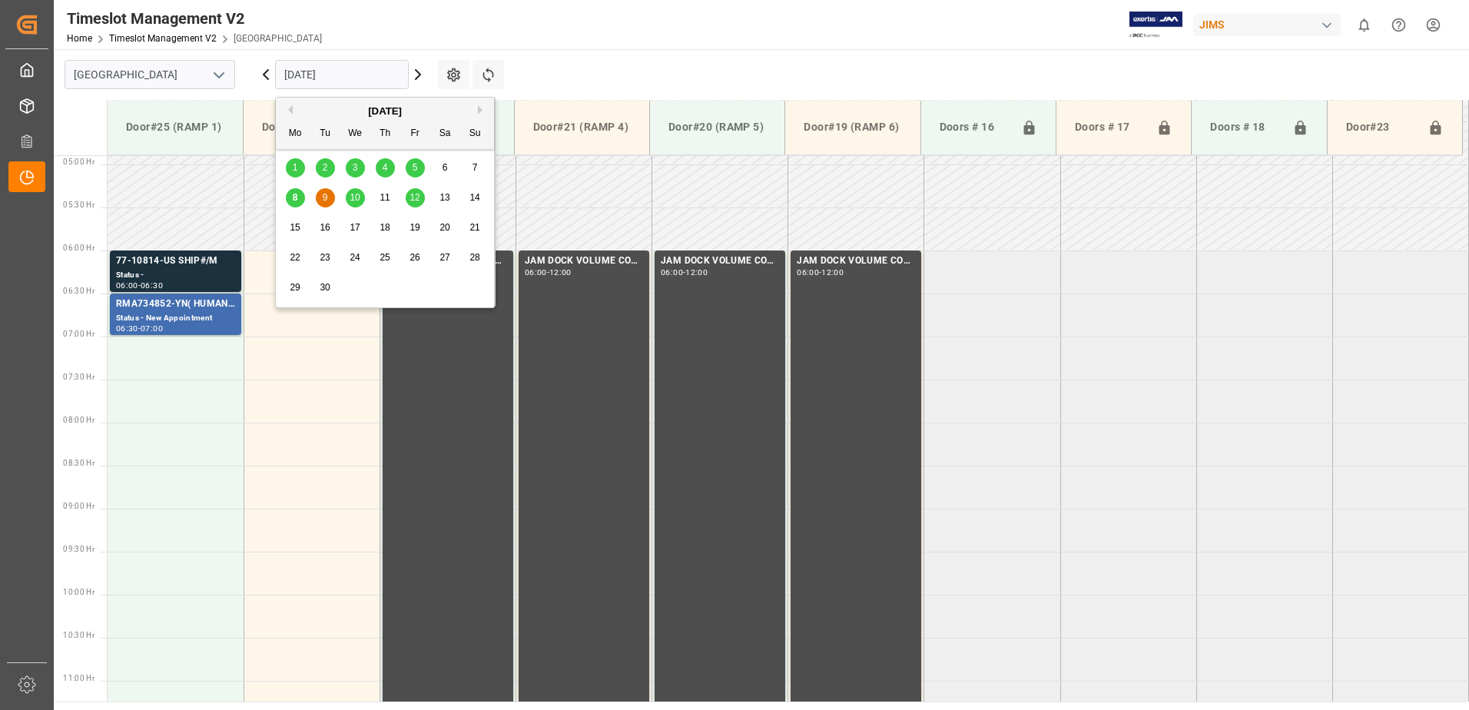
click at [386, 75] on input "[DATE]" at bounding box center [342, 74] width 134 height 29
click at [357, 200] on span "10" at bounding box center [355, 197] width 10 height 11
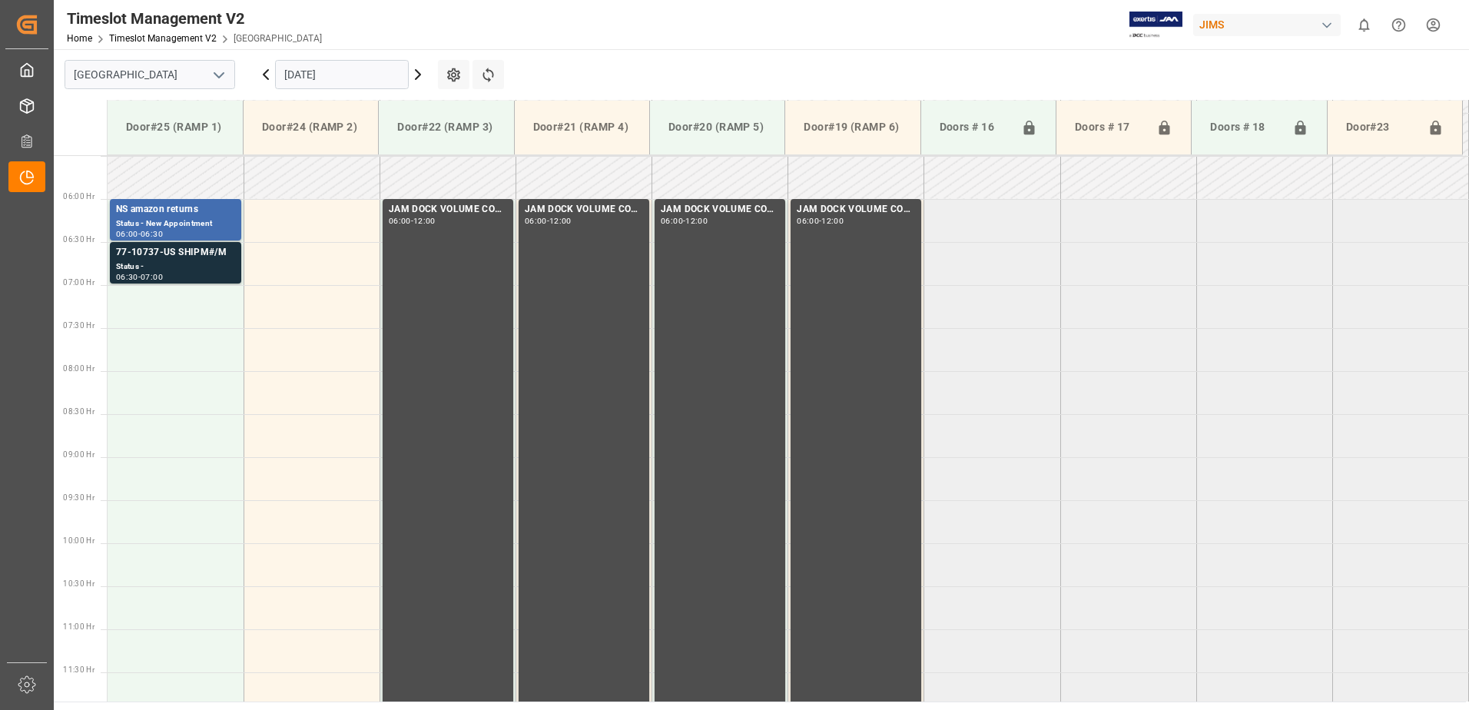
scroll to position [507, 0]
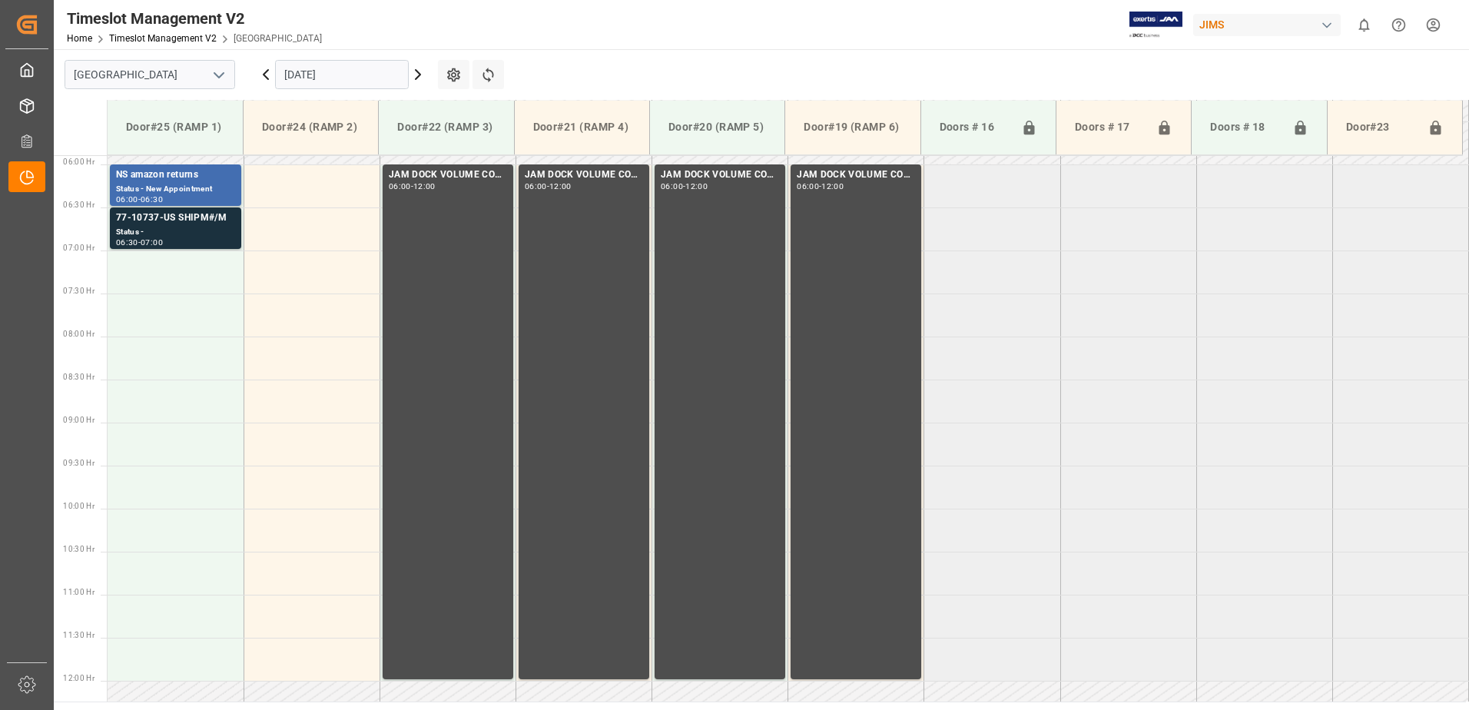
click at [377, 74] on input "[DATE]" at bounding box center [342, 74] width 134 height 29
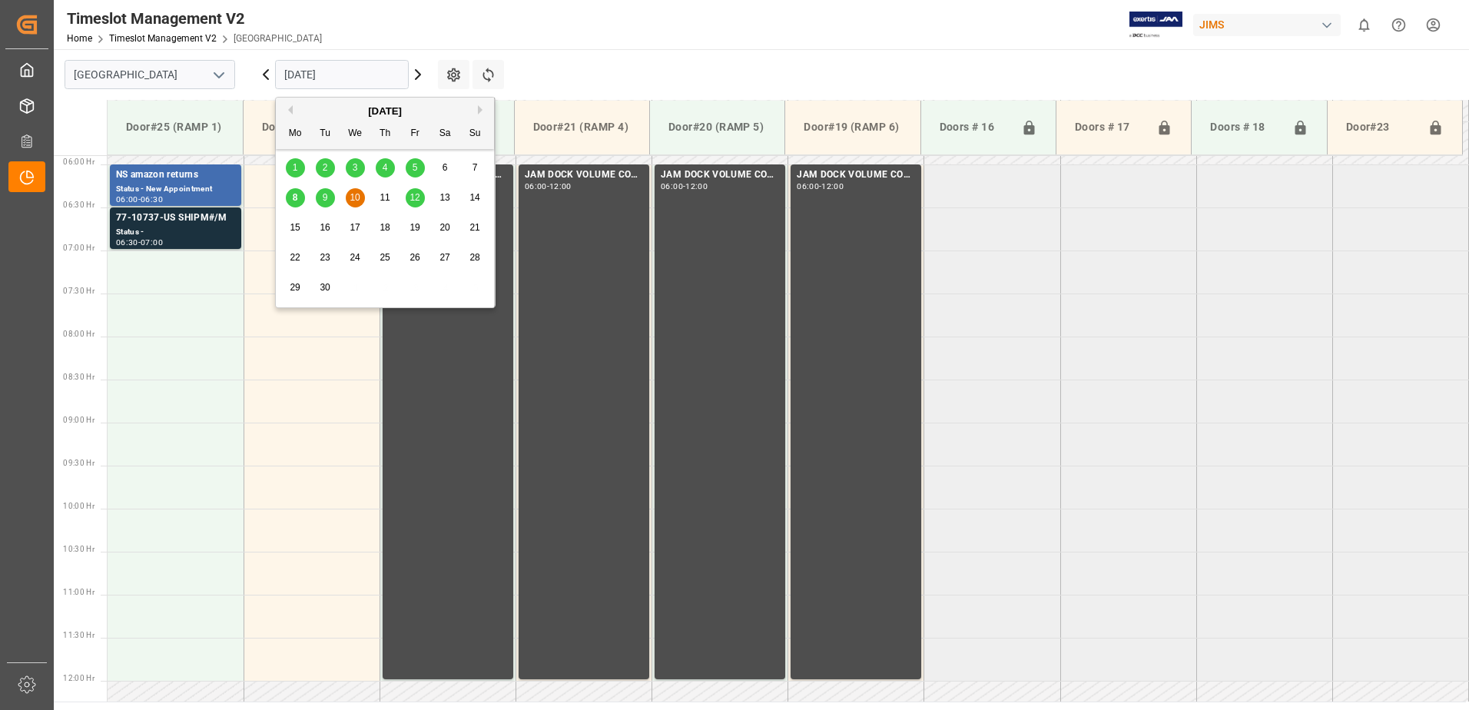
click at [415, 193] on span "12" at bounding box center [414, 197] width 10 height 11
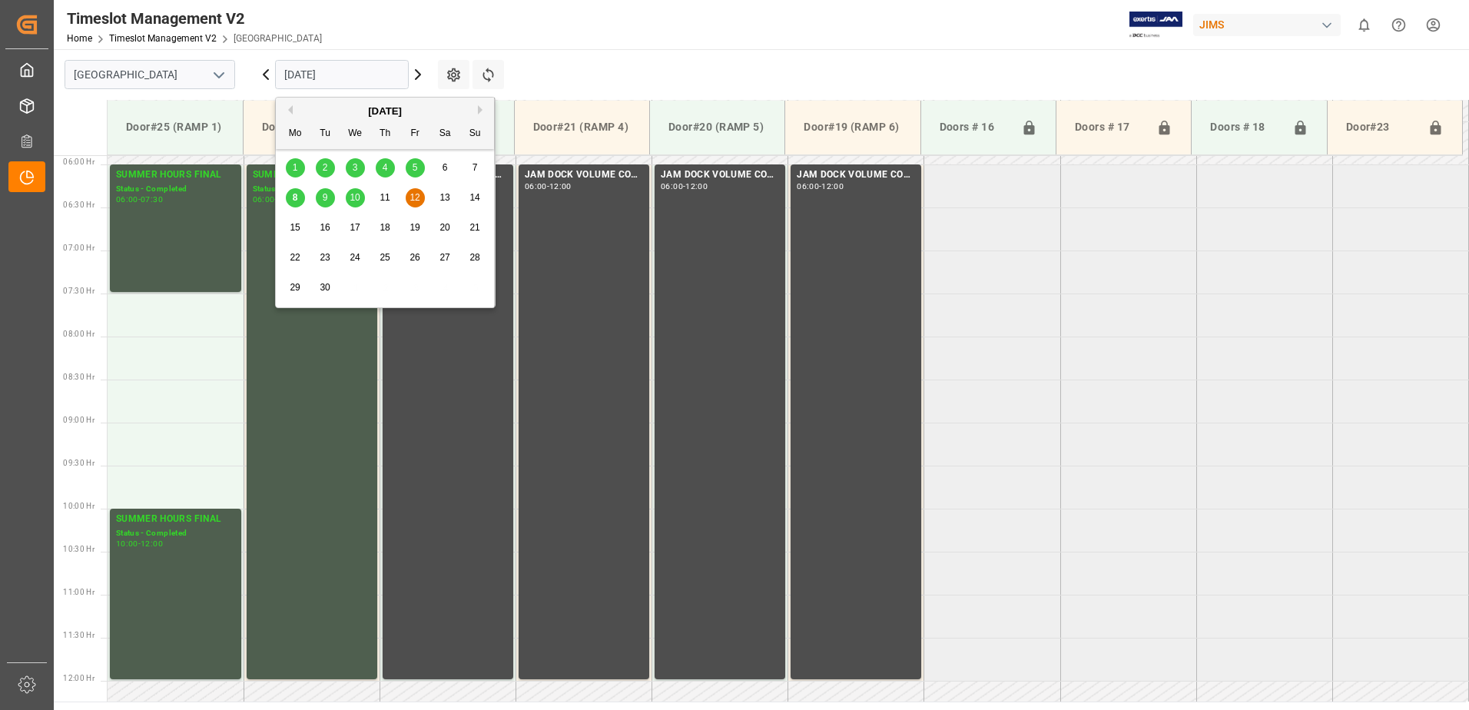
click at [350, 75] on input "[DATE]" at bounding box center [342, 74] width 134 height 29
click at [291, 198] on div "8" at bounding box center [295, 198] width 19 height 18
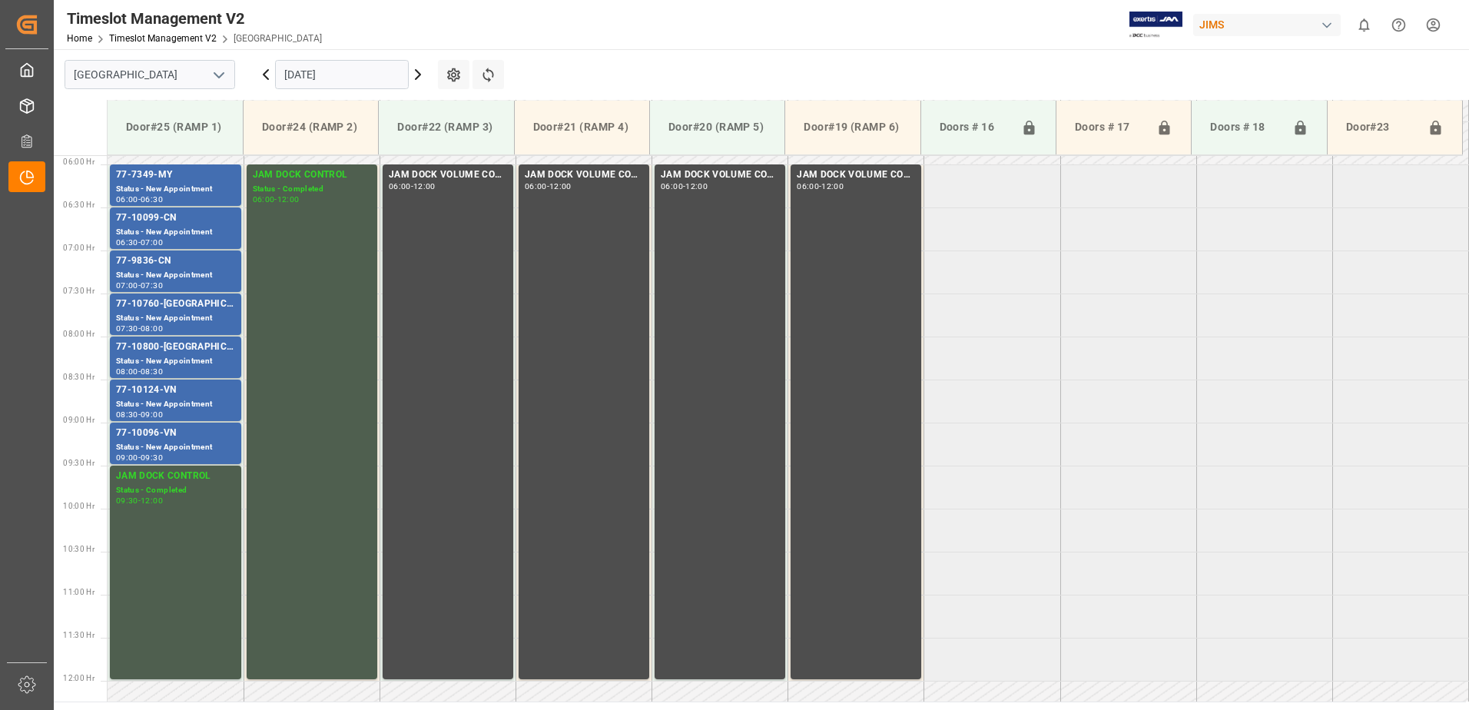
click at [418, 75] on icon at bounding box center [418, 74] width 18 height 18
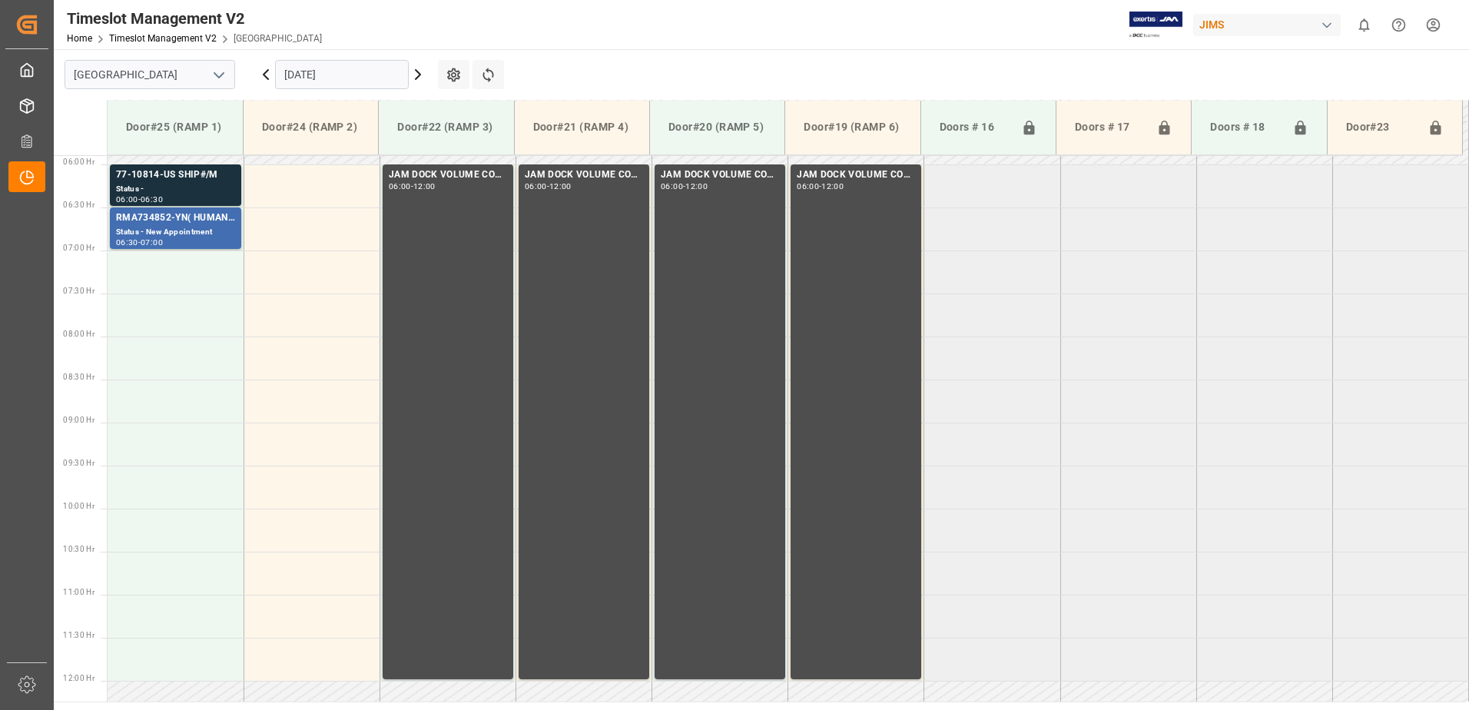
click at [418, 74] on icon at bounding box center [418, 74] width 18 height 18
click at [1430, 24] on html "Created by potrace 1.15, written by [PERSON_NAME] [DATE]-[DATE] Created by potr…" at bounding box center [734, 355] width 1469 height 710
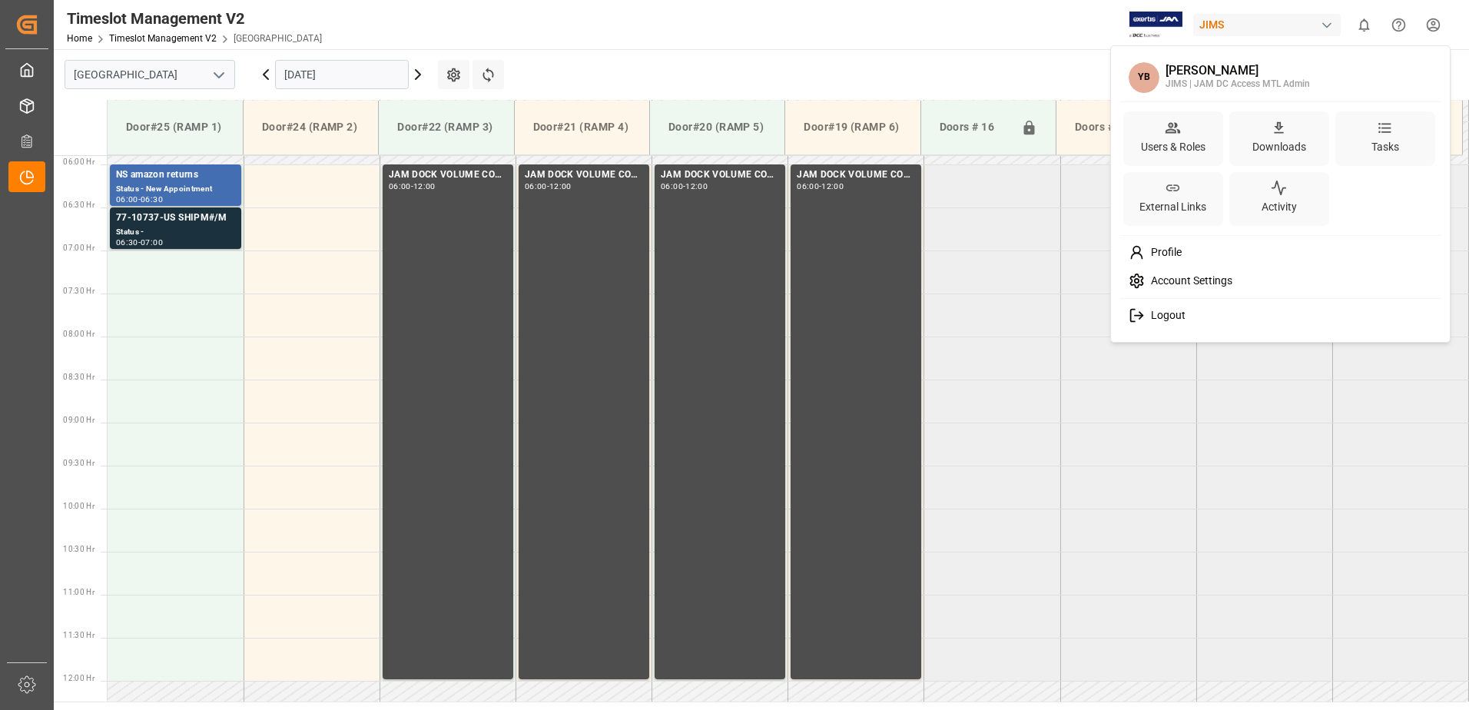
click at [1171, 314] on span "Logout" at bounding box center [1165, 316] width 41 height 14
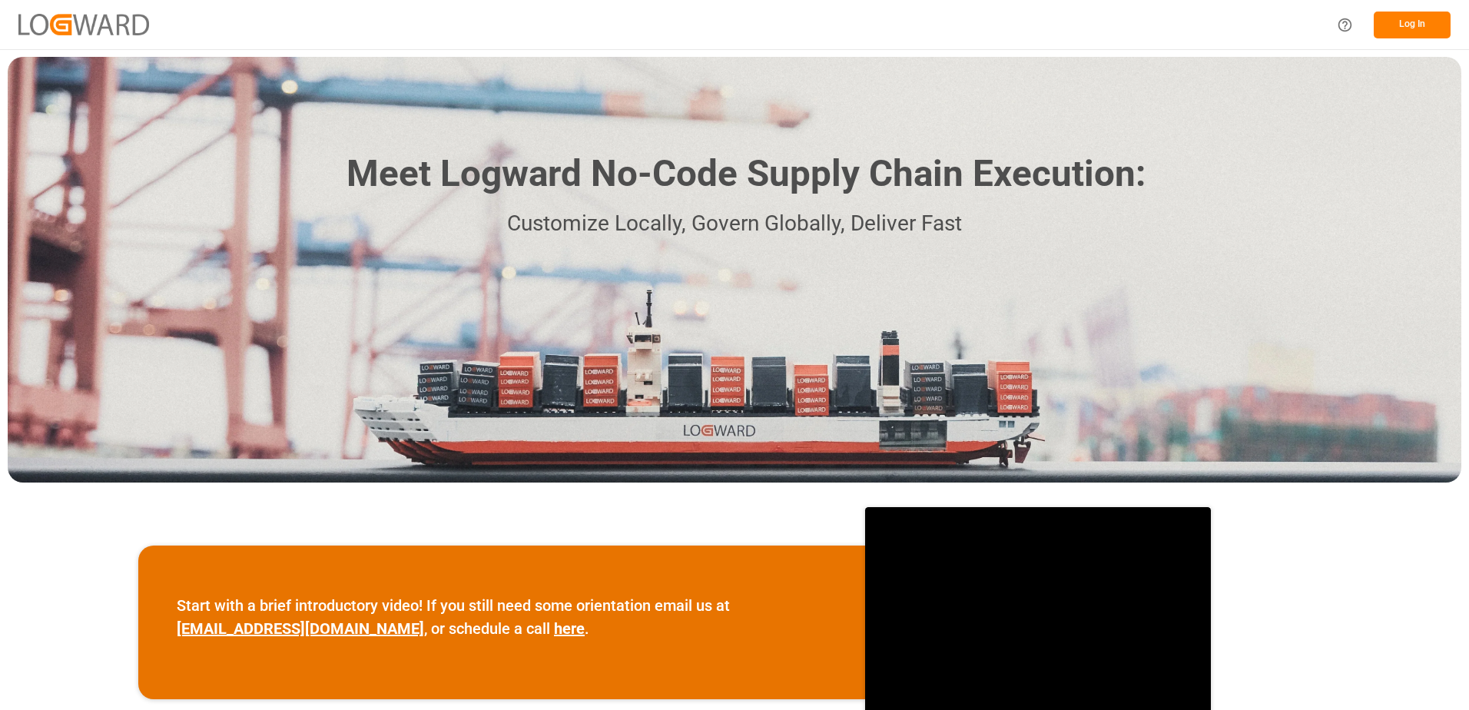
click at [1403, 23] on button "Log In" at bounding box center [1412, 25] width 77 height 27
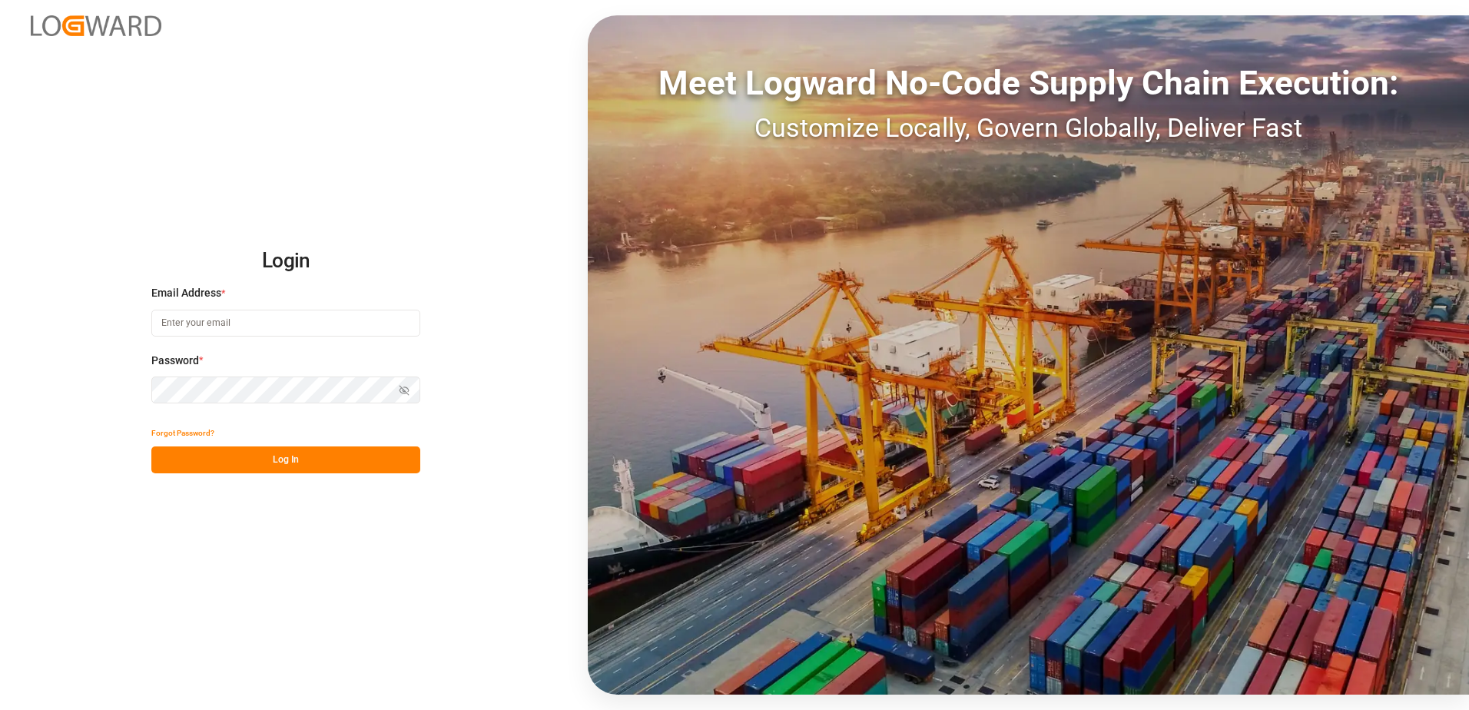
click at [233, 325] on input at bounding box center [285, 323] width 269 height 27
type input "yves.besner@jamindustries.com"
click at [135, 384] on div "Login Email Address * yves.besner@jamindustries.com Password * Show password Fo…" at bounding box center [734, 355] width 1469 height 710
click at [170, 456] on button "Log In" at bounding box center [285, 459] width 269 height 27
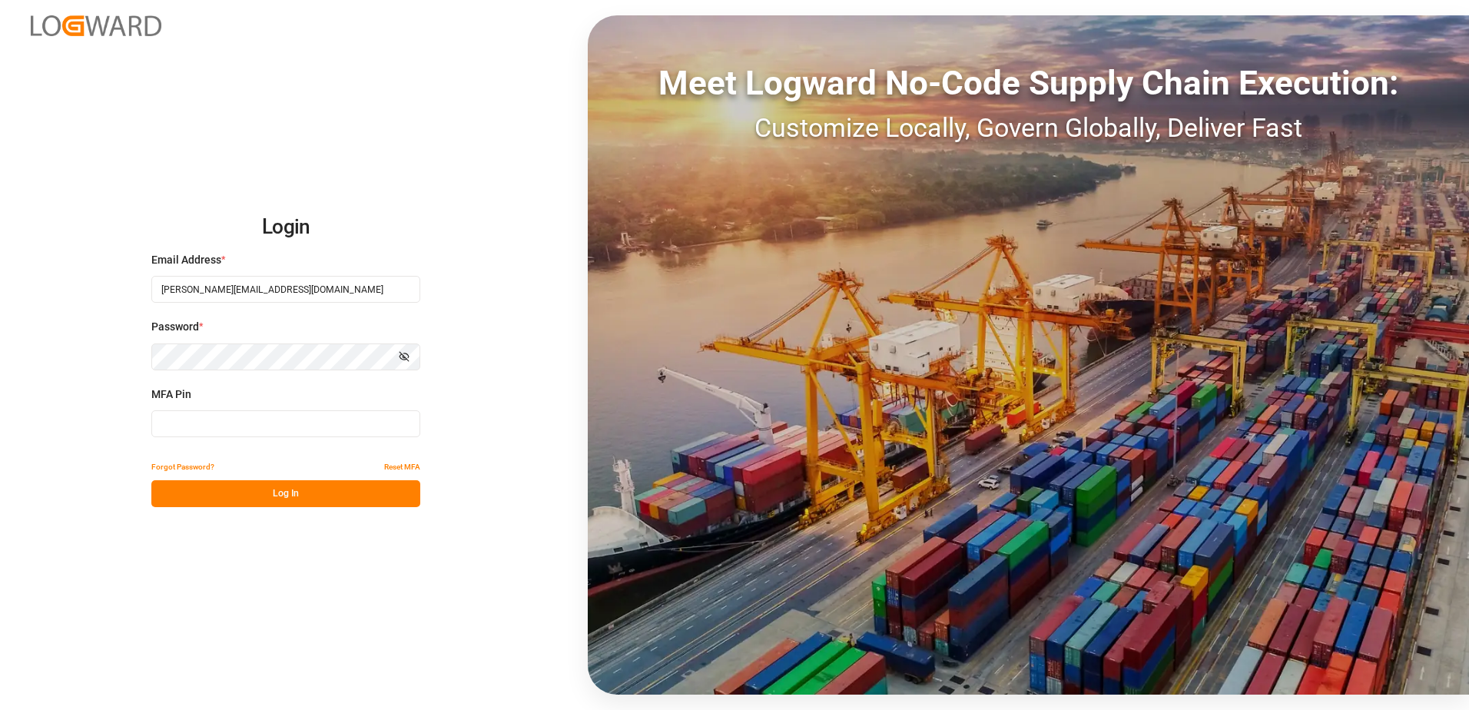
click at [200, 426] on input at bounding box center [285, 423] width 269 height 27
type input "133164"
click at [247, 492] on button "Log In" at bounding box center [285, 493] width 269 height 27
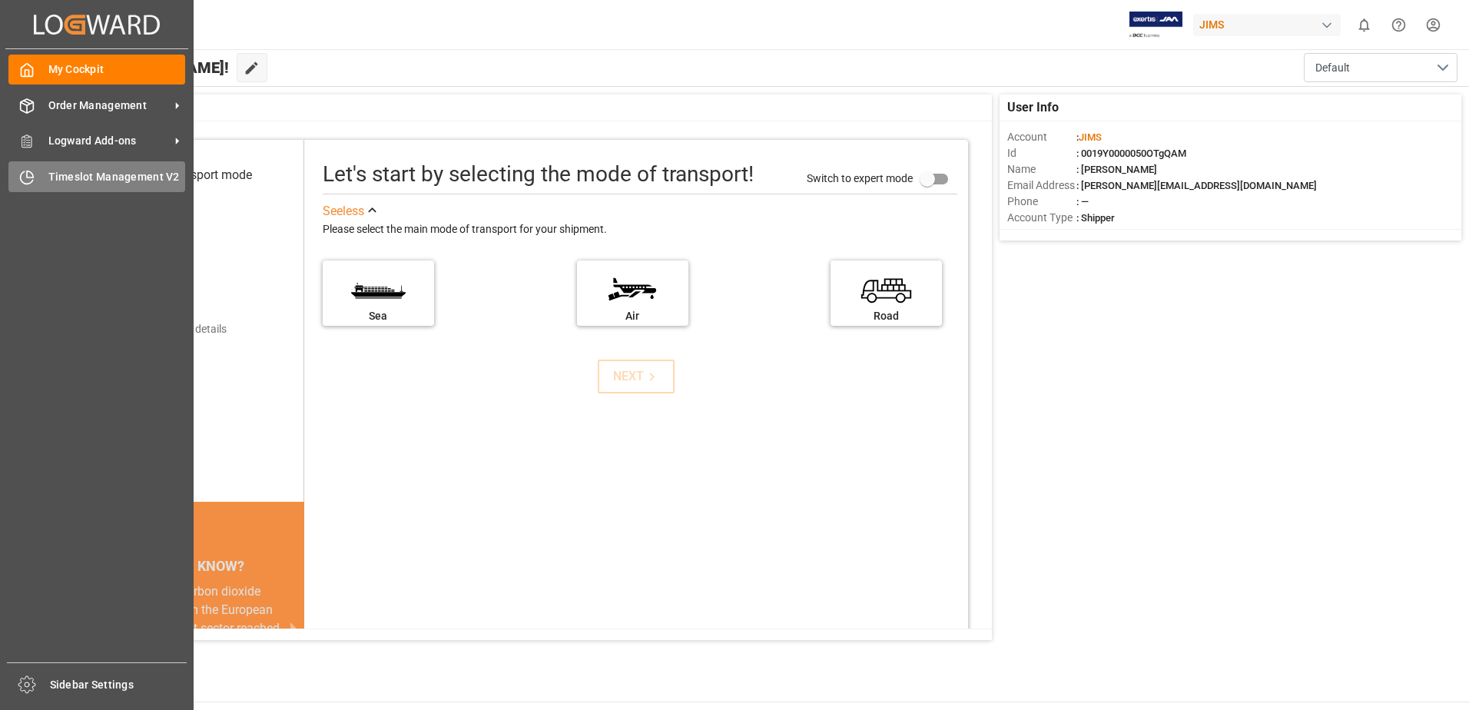
click at [105, 178] on span "Timeslot Management V2" at bounding box center [117, 177] width 138 height 16
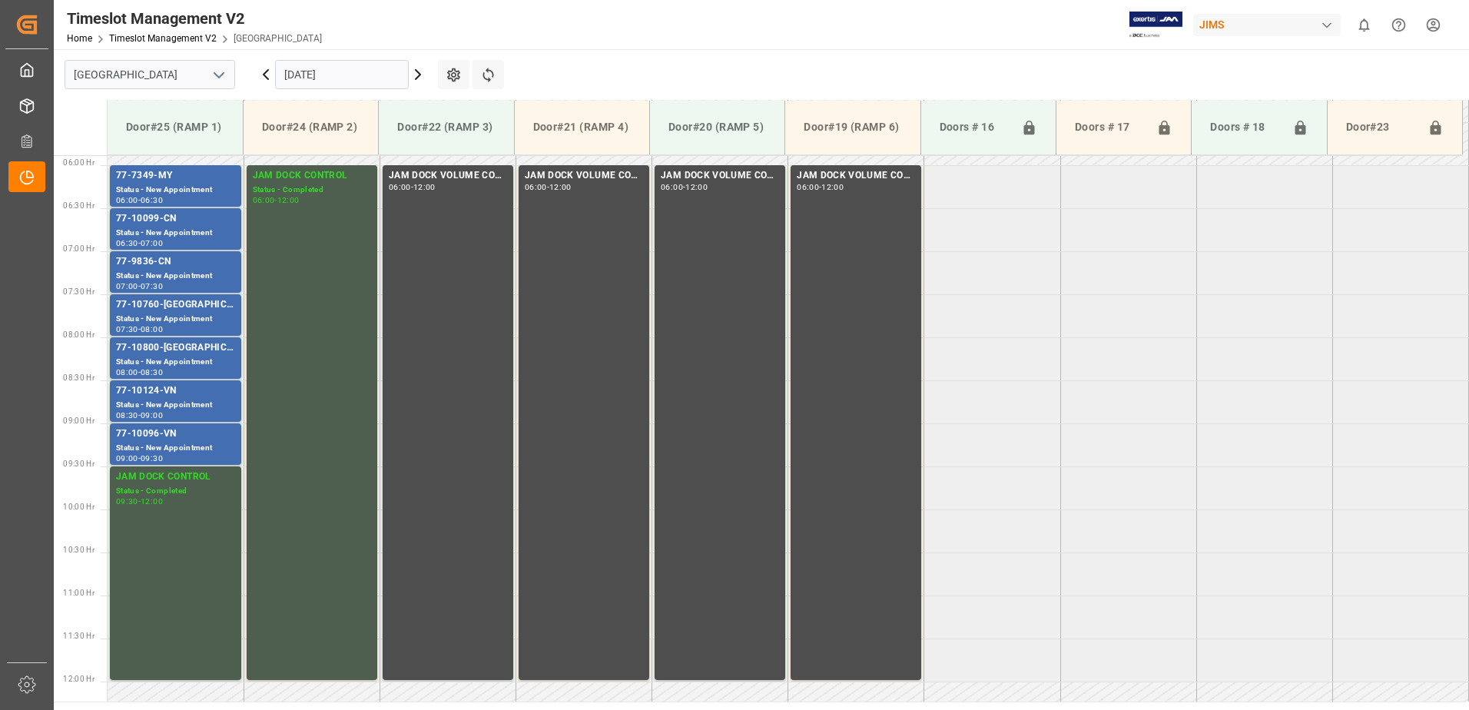
scroll to position [507, 0]
